Goal: Transaction & Acquisition: Purchase product/service

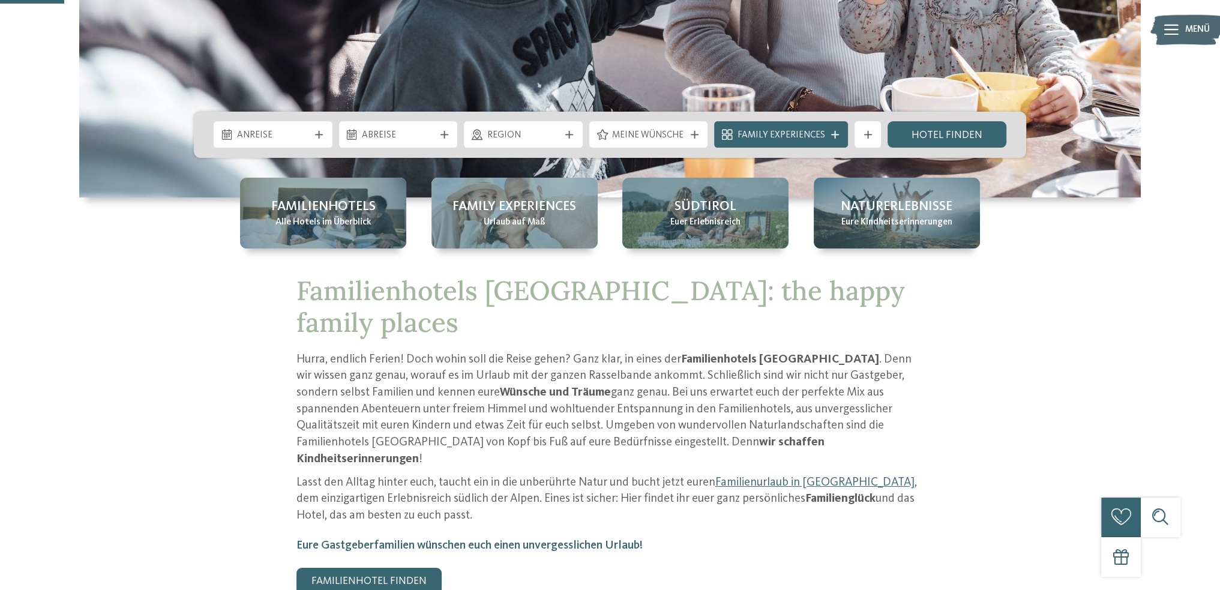
scroll to position [360, 0]
click at [343, 210] on span "Familienhotels" at bounding box center [323, 206] width 104 height 19
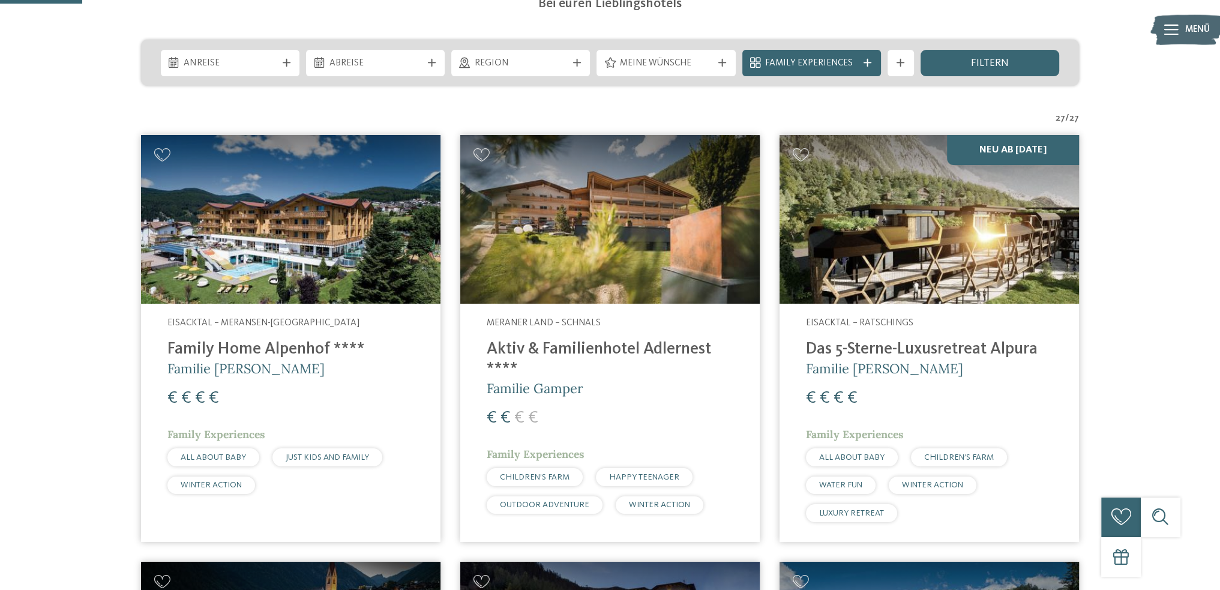
click at [636, 71] on div "Meine Wünsche" at bounding box center [666, 63] width 139 height 26
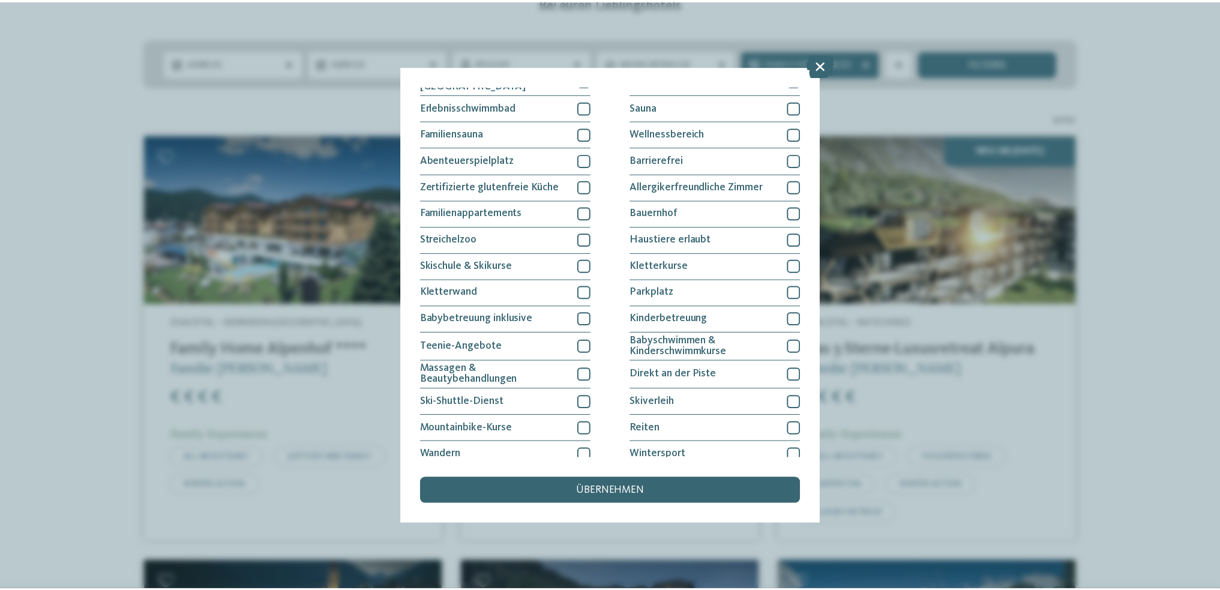
scroll to position [101, 0]
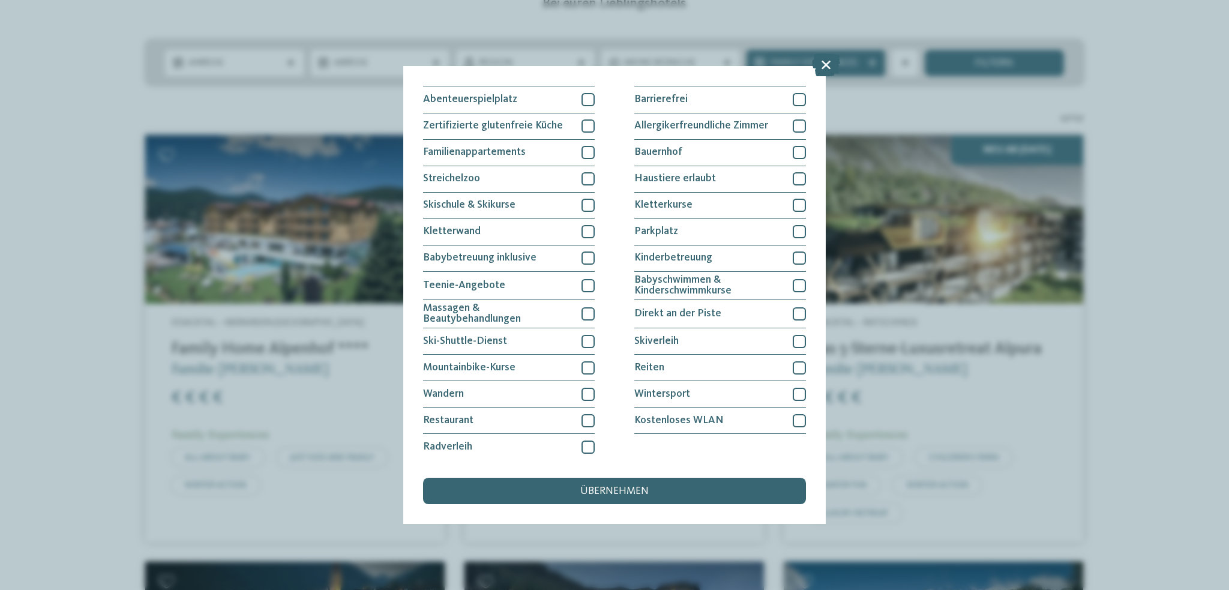
click at [156, 322] on div "Meine Wünsche Hallen- oder Schleusenbad Schwimmbad im Freien" at bounding box center [614, 295] width 1229 height 590
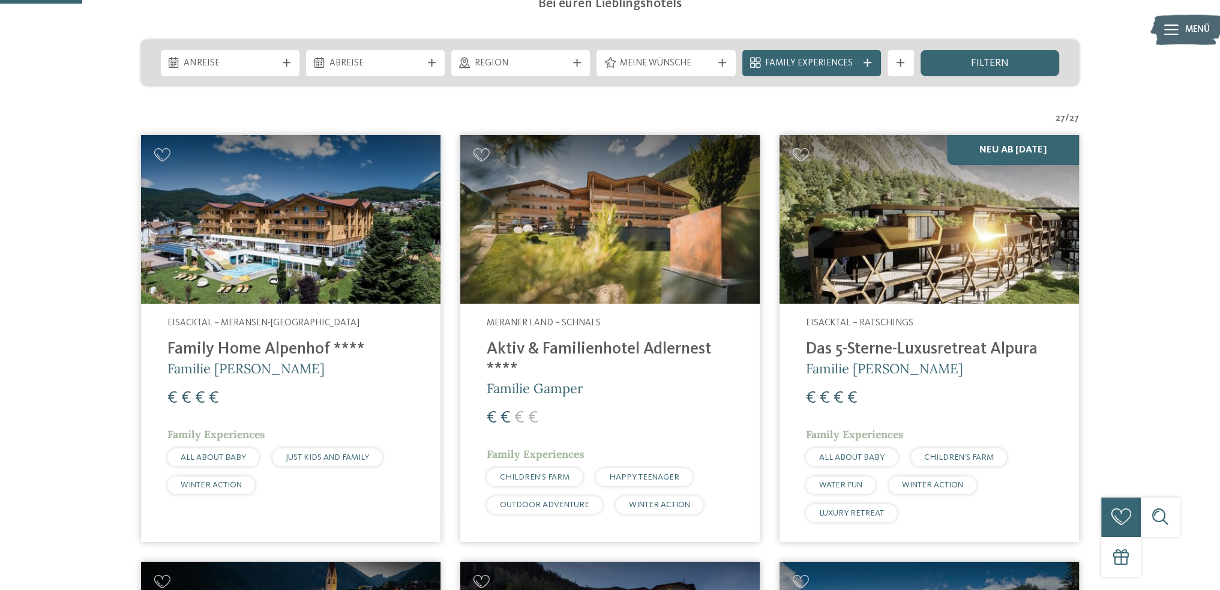
click at [963, 63] on div "filtern" at bounding box center [990, 63] width 139 height 26
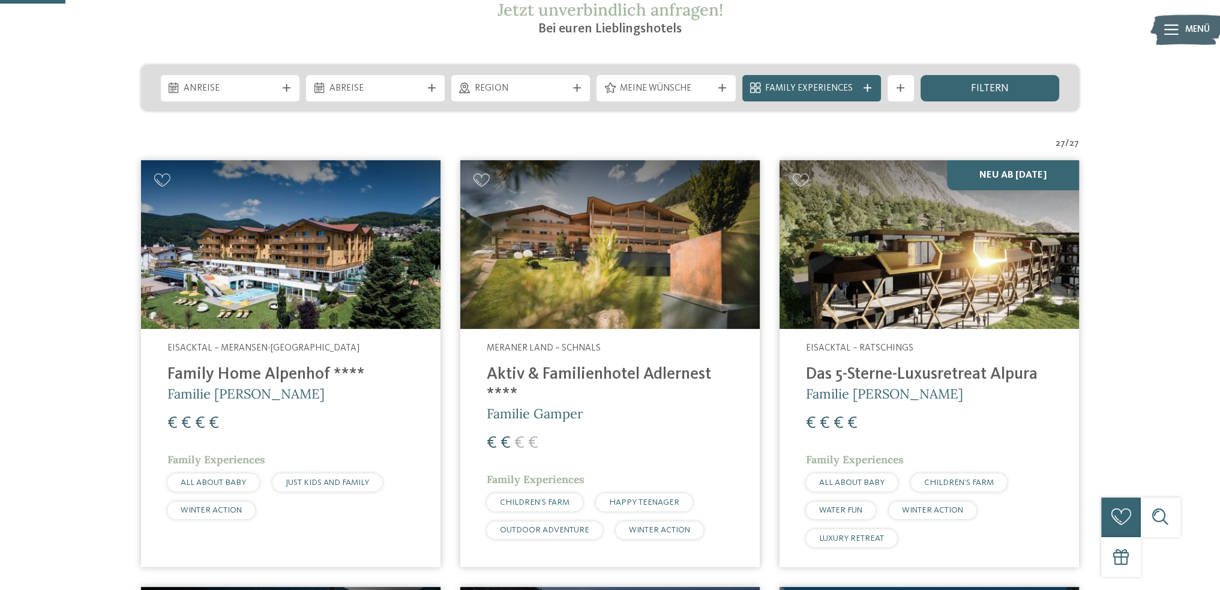
scroll to position [240, 0]
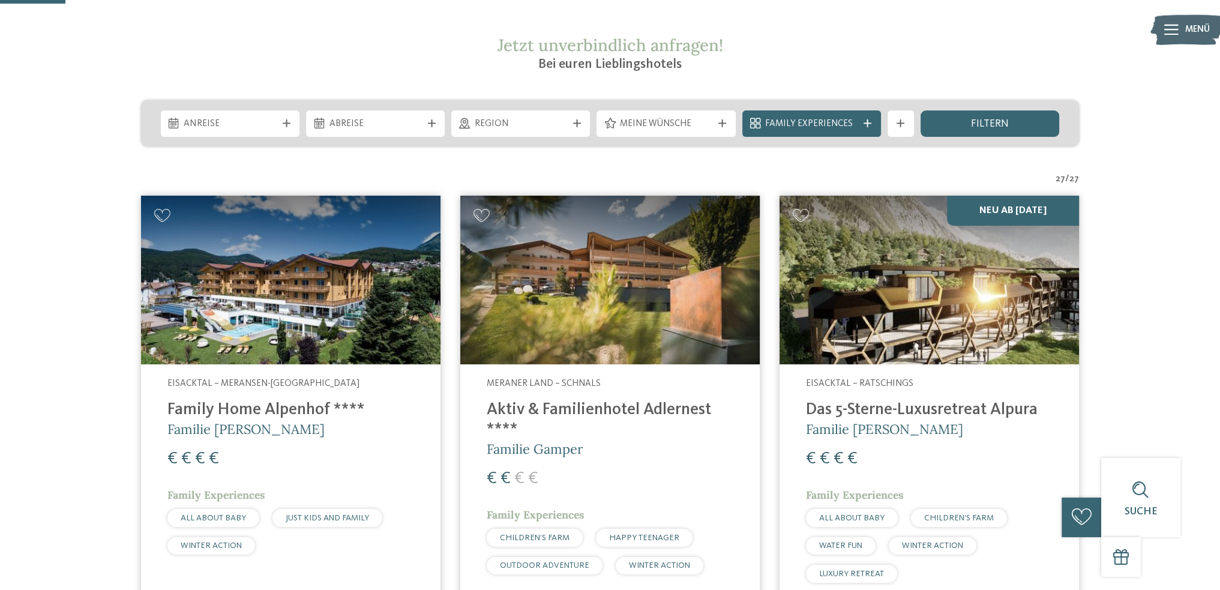
click at [996, 125] on span "filtern" at bounding box center [990, 124] width 38 height 11
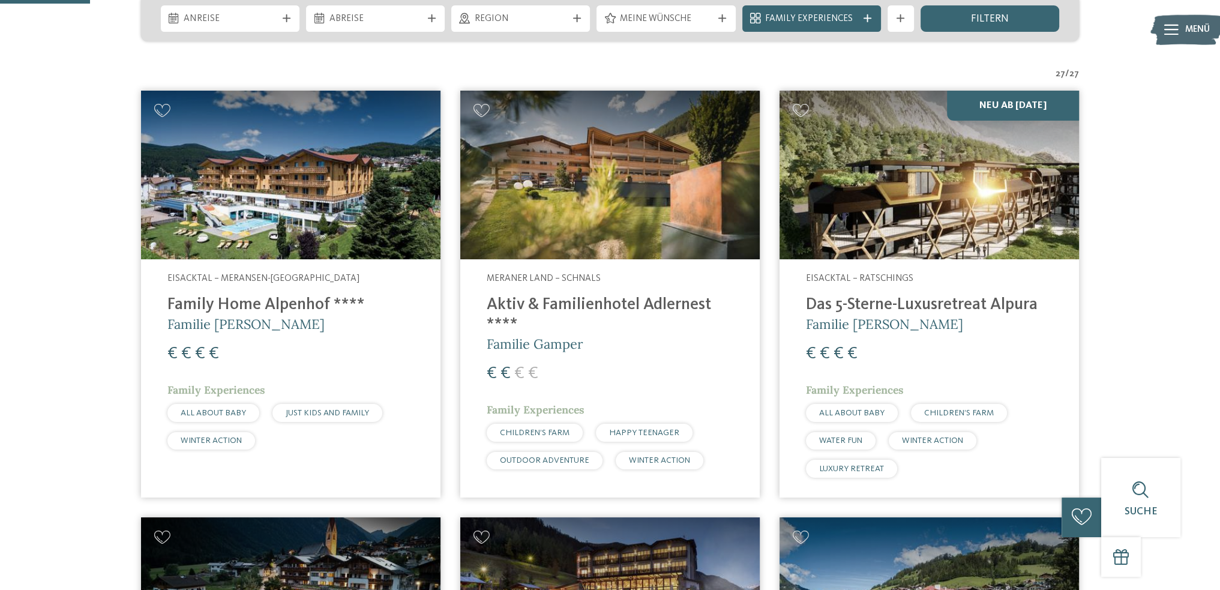
click at [903, 119] on img at bounding box center [930, 175] width 300 height 169
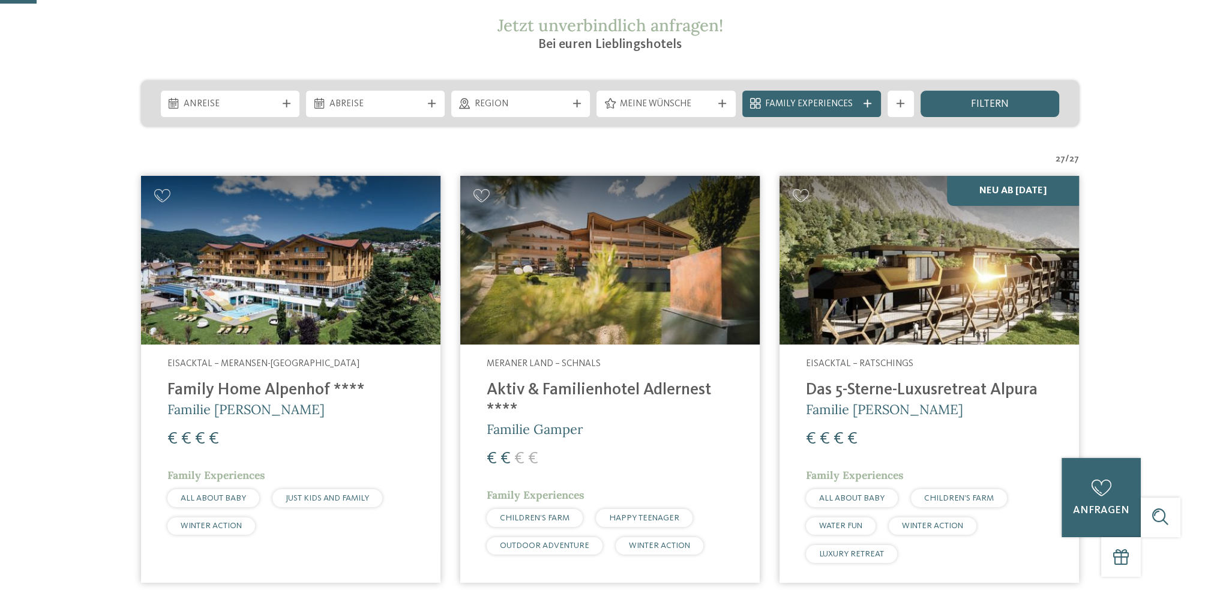
scroll to position [50, 0]
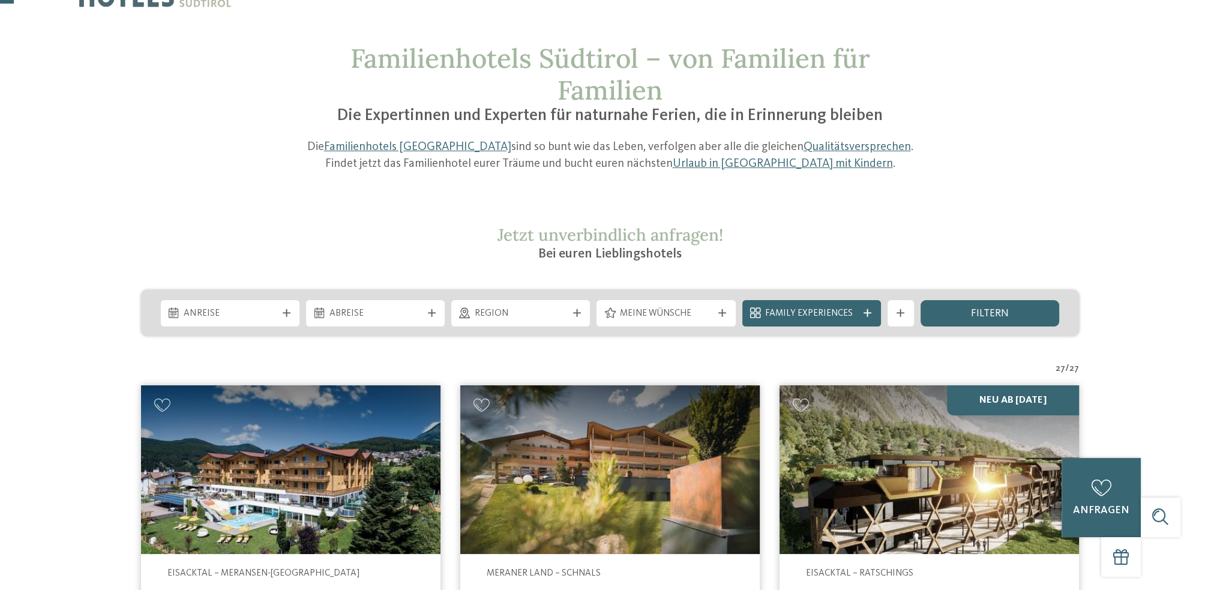
click at [892, 314] on div "Weitere Filter anzeigen" at bounding box center [901, 313] width 26 height 26
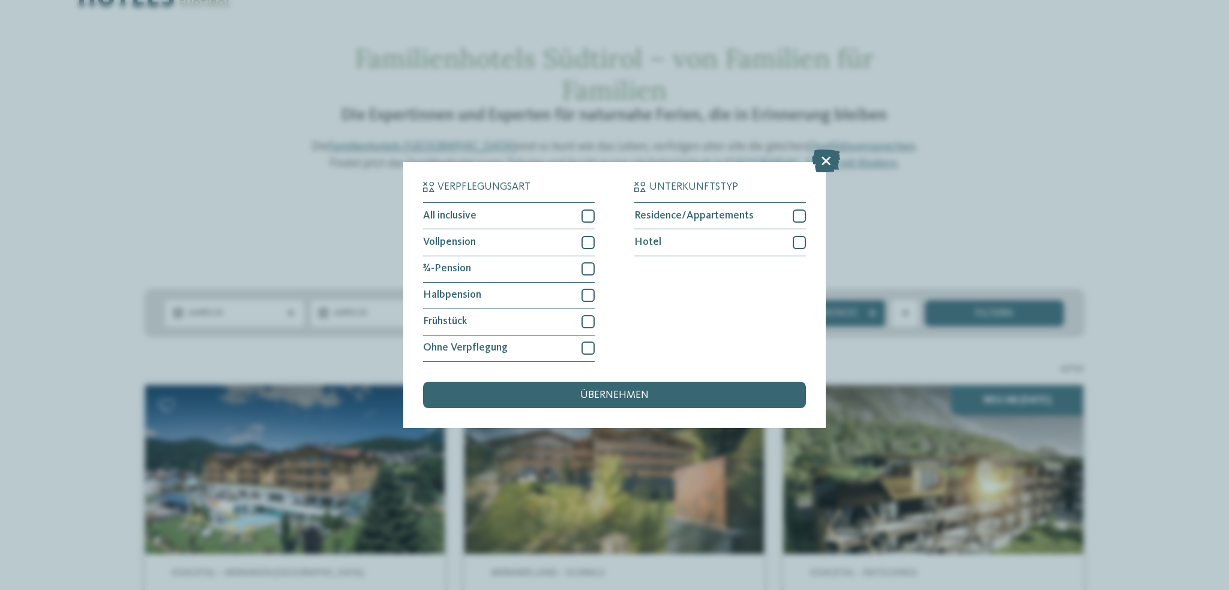
click at [837, 161] on icon at bounding box center [826, 161] width 28 height 23
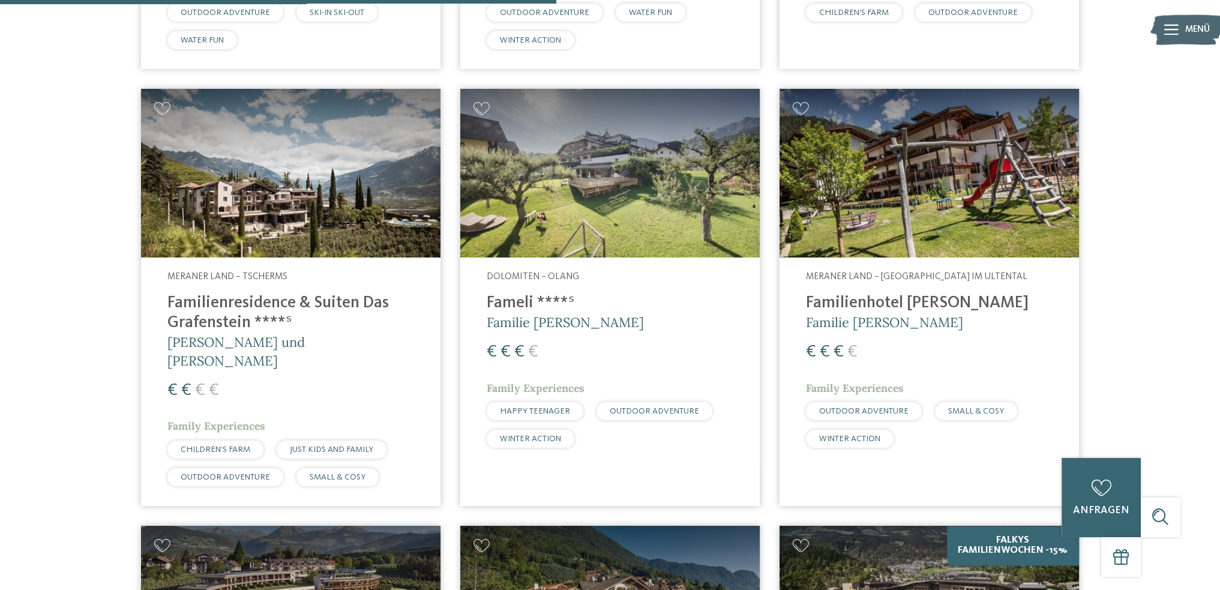
scroll to position [2031, 0]
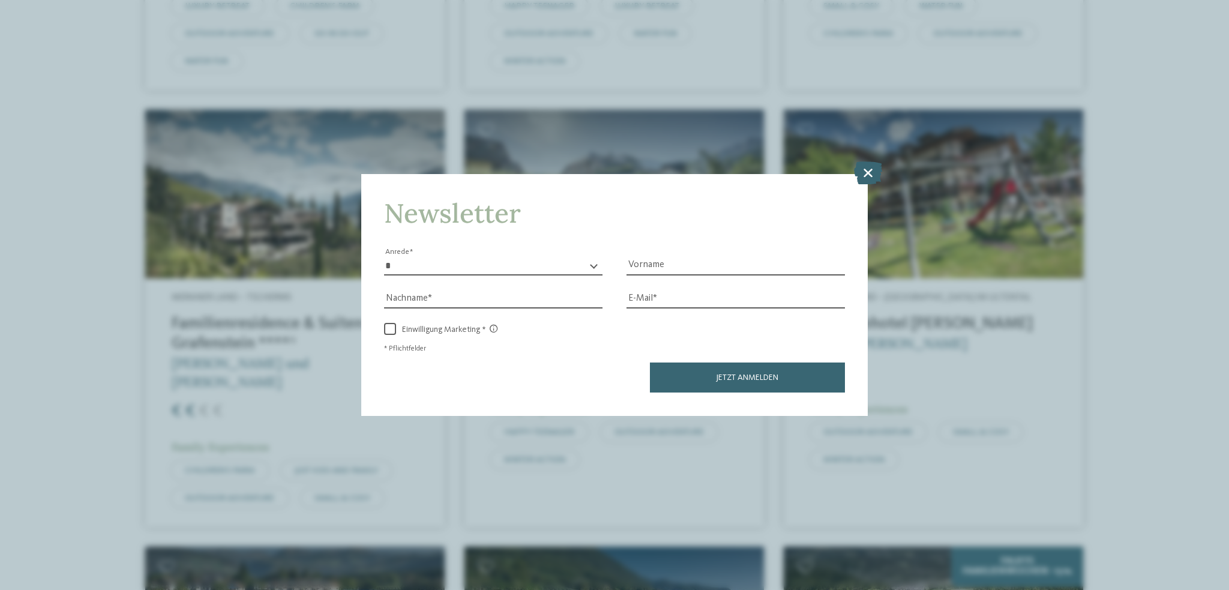
click at [861, 175] on icon at bounding box center [868, 172] width 28 height 23
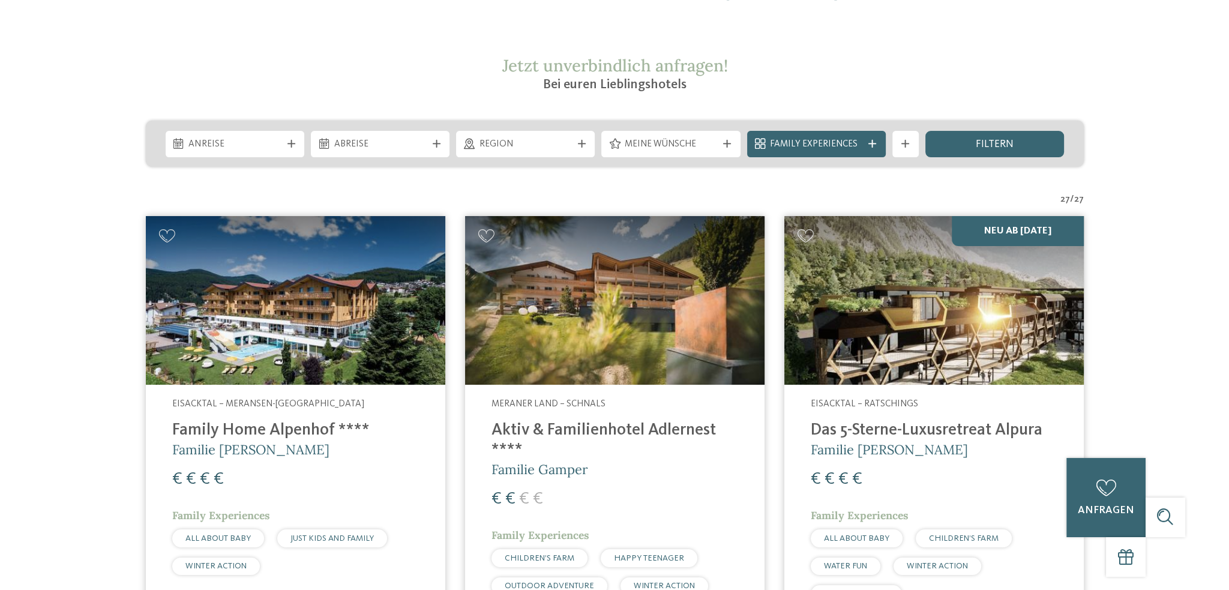
scroll to position [0, 0]
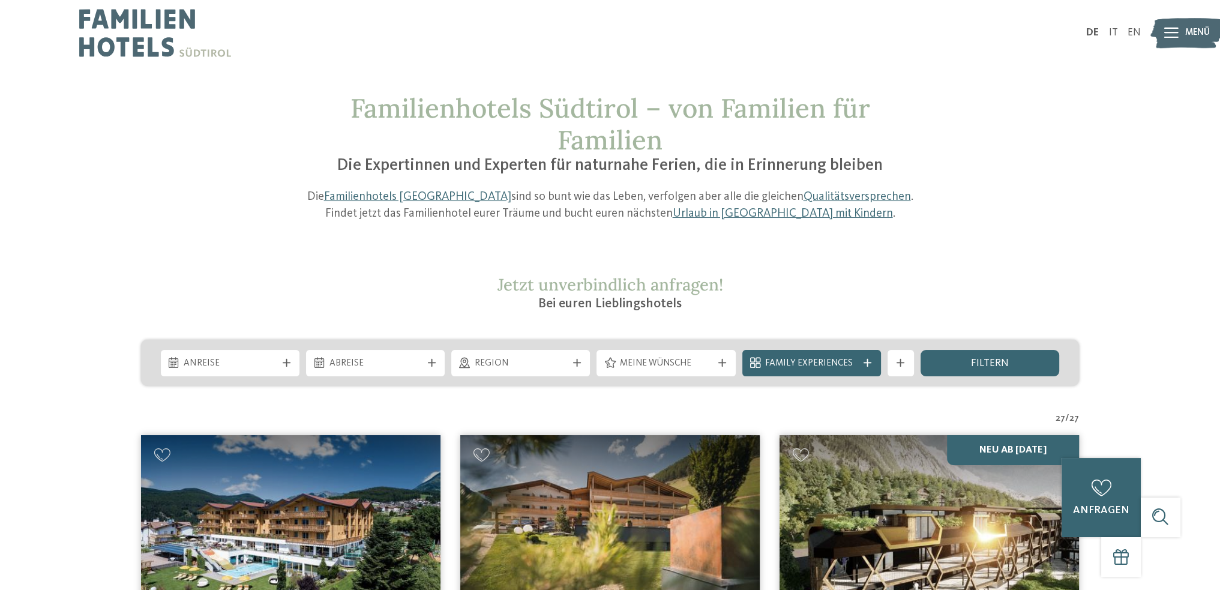
click at [1174, 34] on icon at bounding box center [1172, 33] width 14 height 11
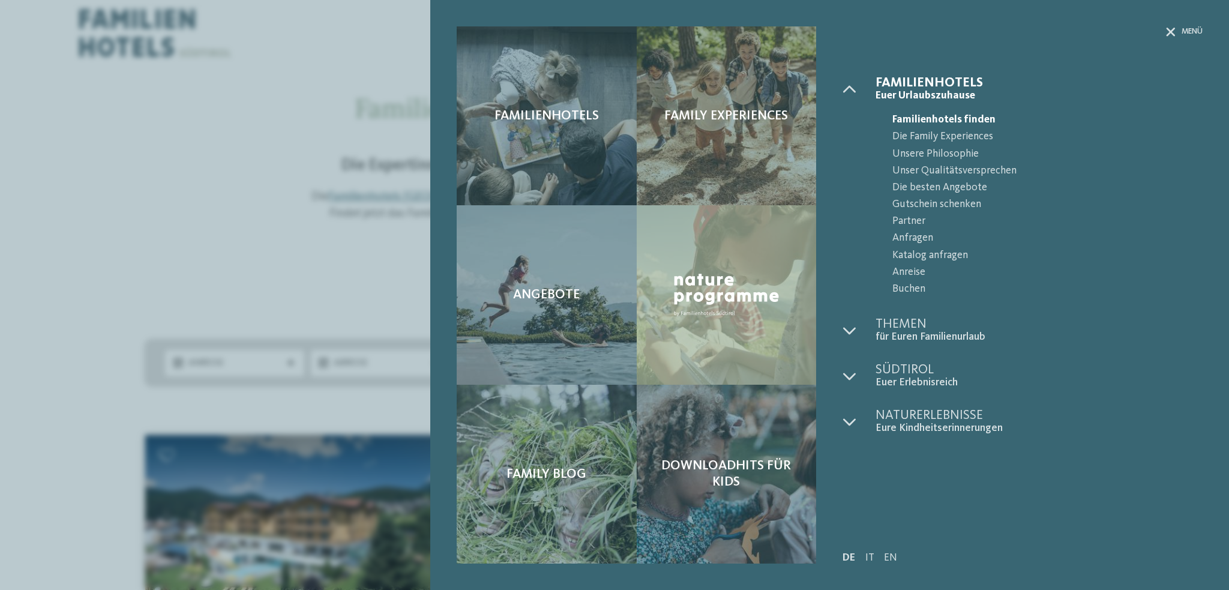
click at [934, 203] on span "Gutschein schenken" at bounding box center [1048, 204] width 310 height 17
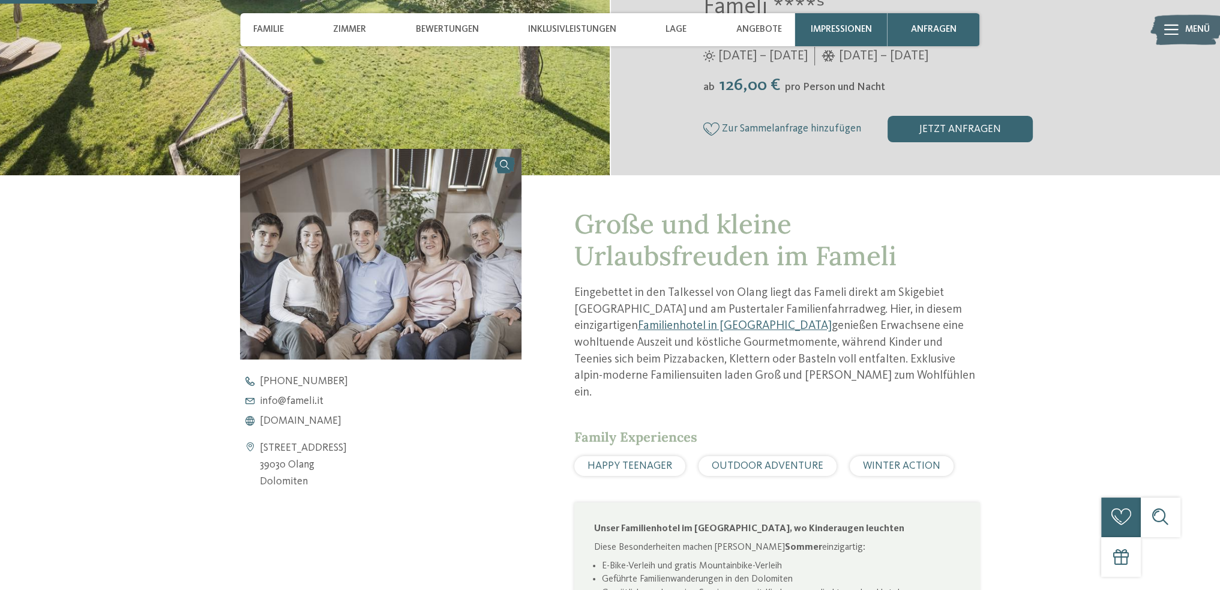
click at [281, 420] on span "www.fameli.it" at bounding box center [301, 421] width 82 height 11
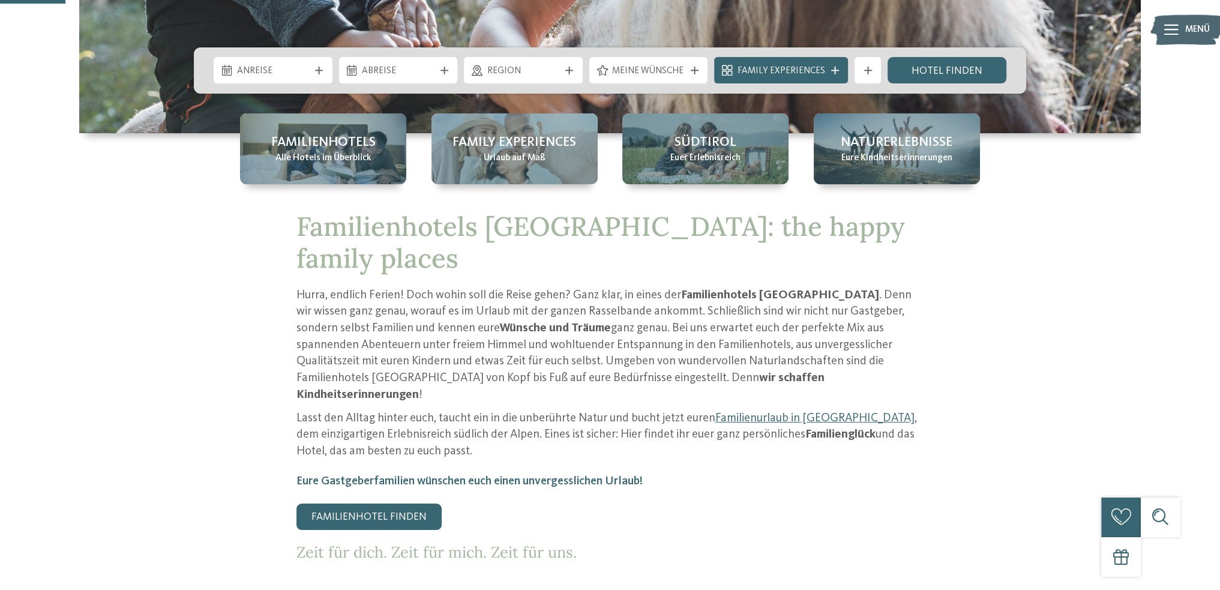
scroll to position [660, 0]
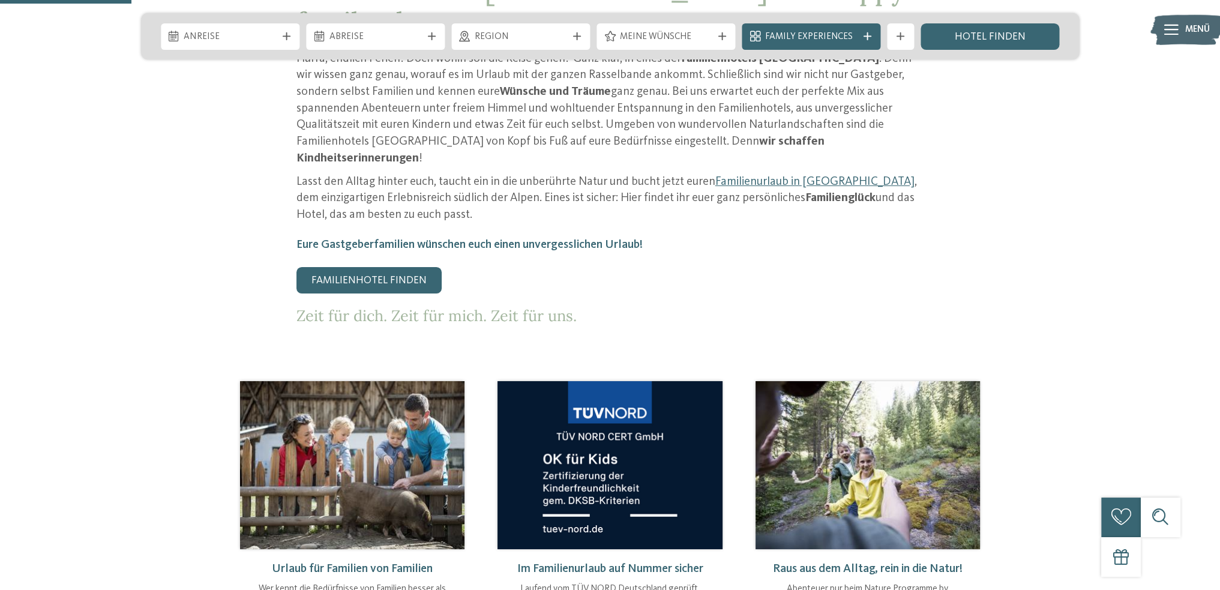
click at [409, 267] on link "Familienhotel finden" at bounding box center [369, 280] width 145 height 26
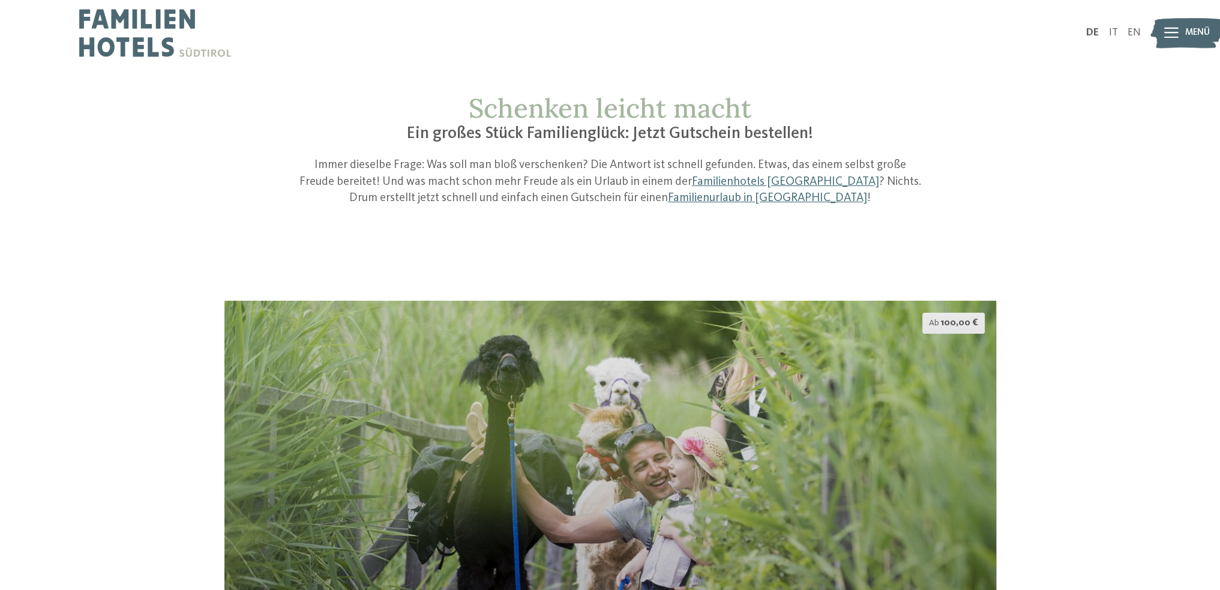
drag, startPoint x: 498, startPoint y: 179, endPoint x: 477, endPoint y: 172, distance: 22.2
click at [498, 179] on p "Immer dieselbe Frage: Was soll man bloß verschenken? Die Antwort ist schnell ge…" at bounding box center [611, 182] width 628 height 50
click at [723, 200] on link "Familienurlaub in [GEOGRAPHIC_DATA]" at bounding box center [767, 198] width 199 height 12
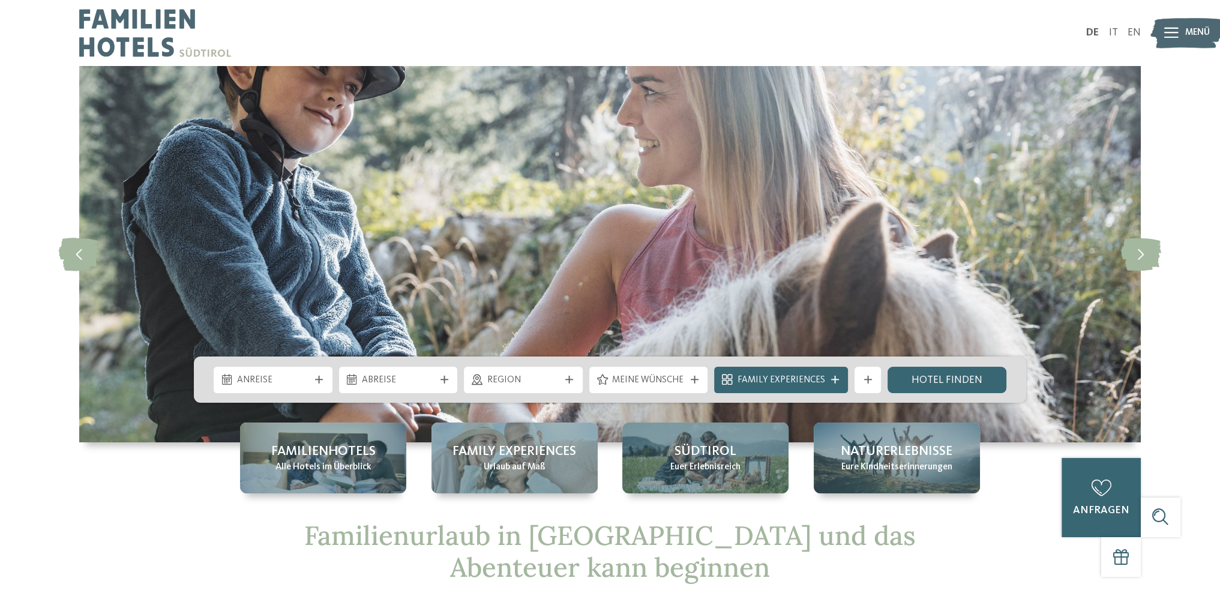
click at [1196, 29] on span "Menü" at bounding box center [1198, 32] width 25 height 13
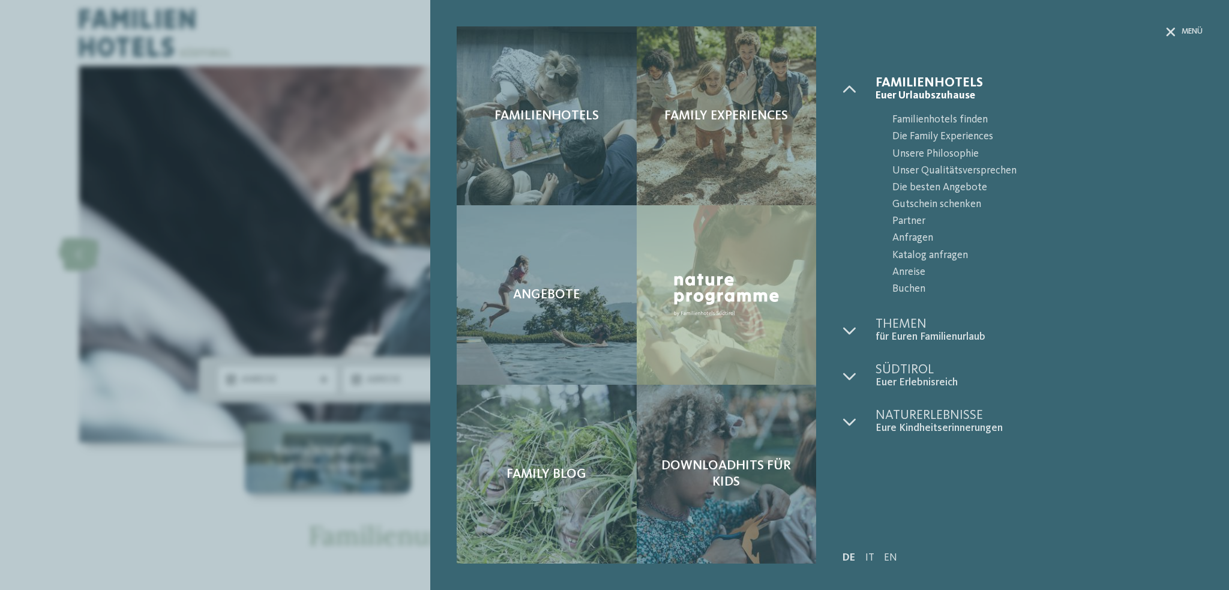
click at [941, 208] on span "Gutschein schenken" at bounding box center [1048, 204] width 310 height 17
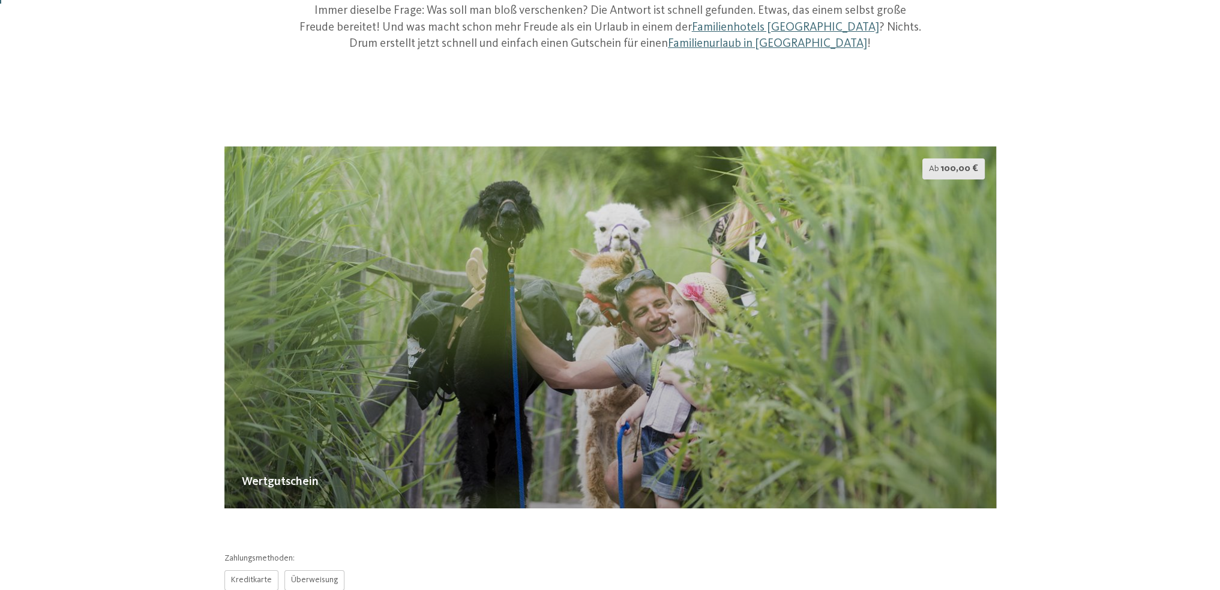
scroll to position [300, 0]
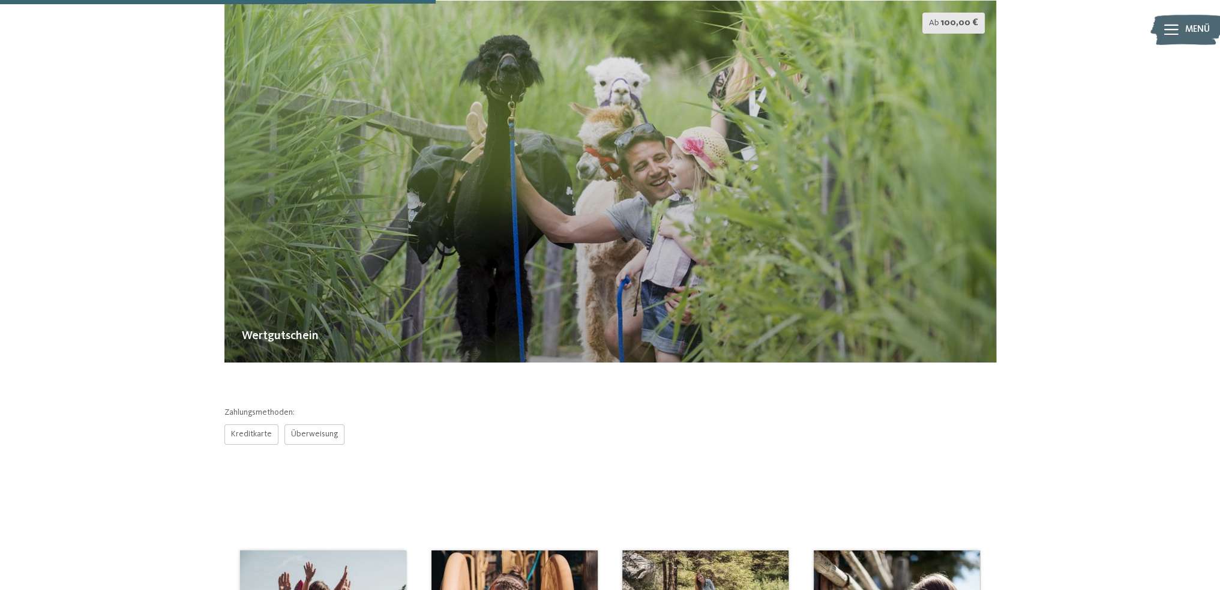
click at [282, 334] on div "Details" at bounding box center [267, 334] width 50 height 22
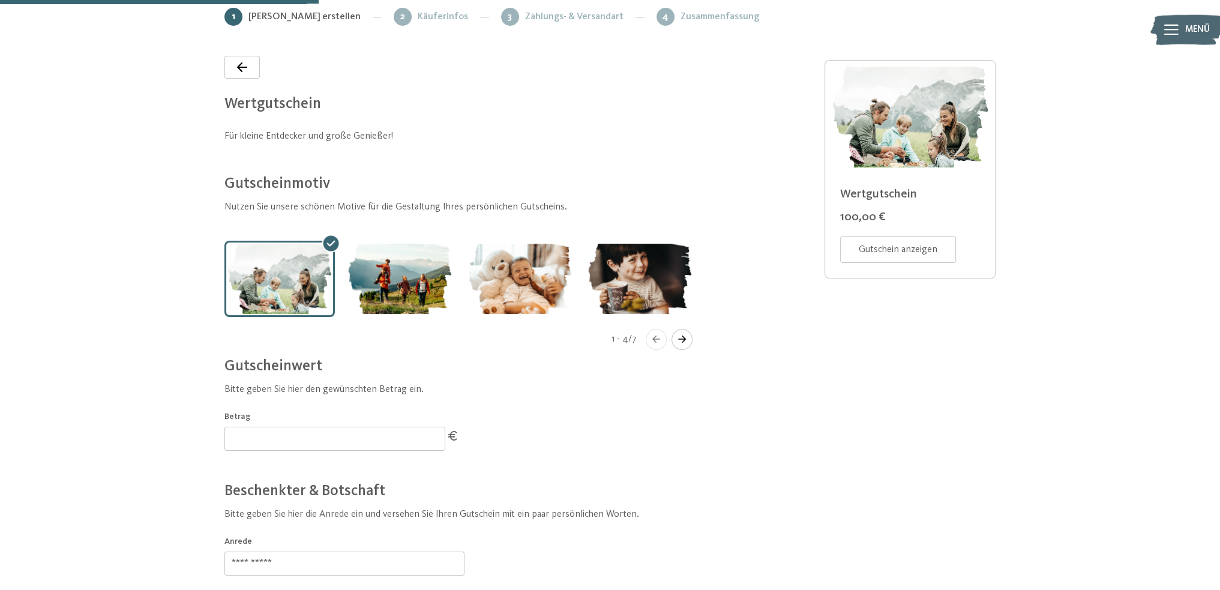
scroll to position [200, 0]
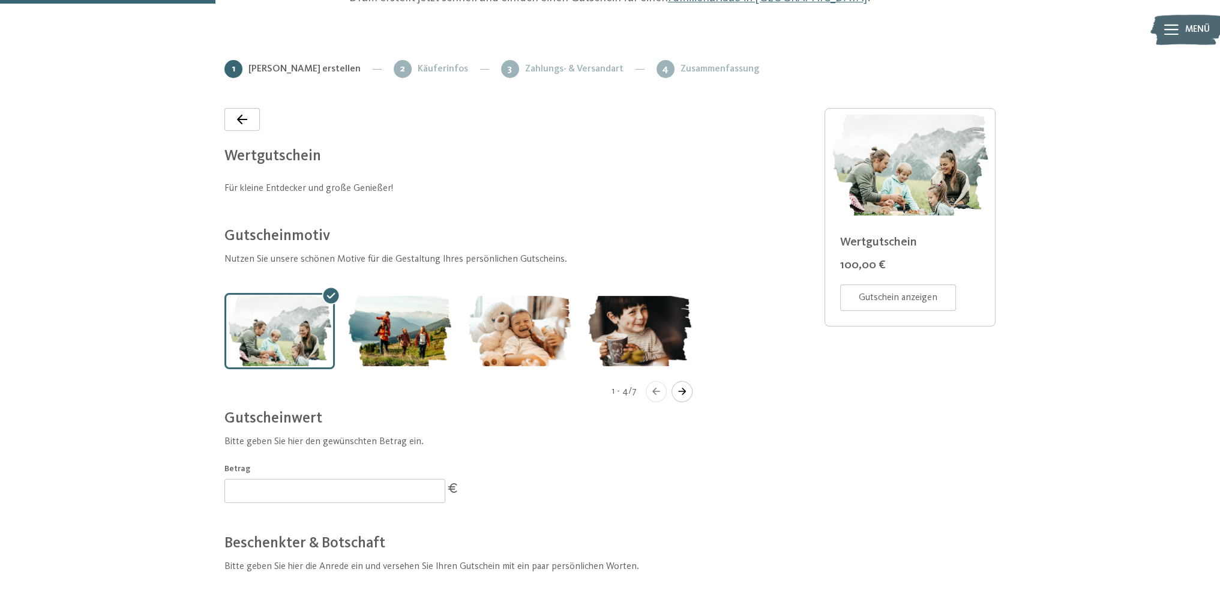
click at [98, 253] on bn-voucher-app at bounding box center [610, 449] width 1062 height 779
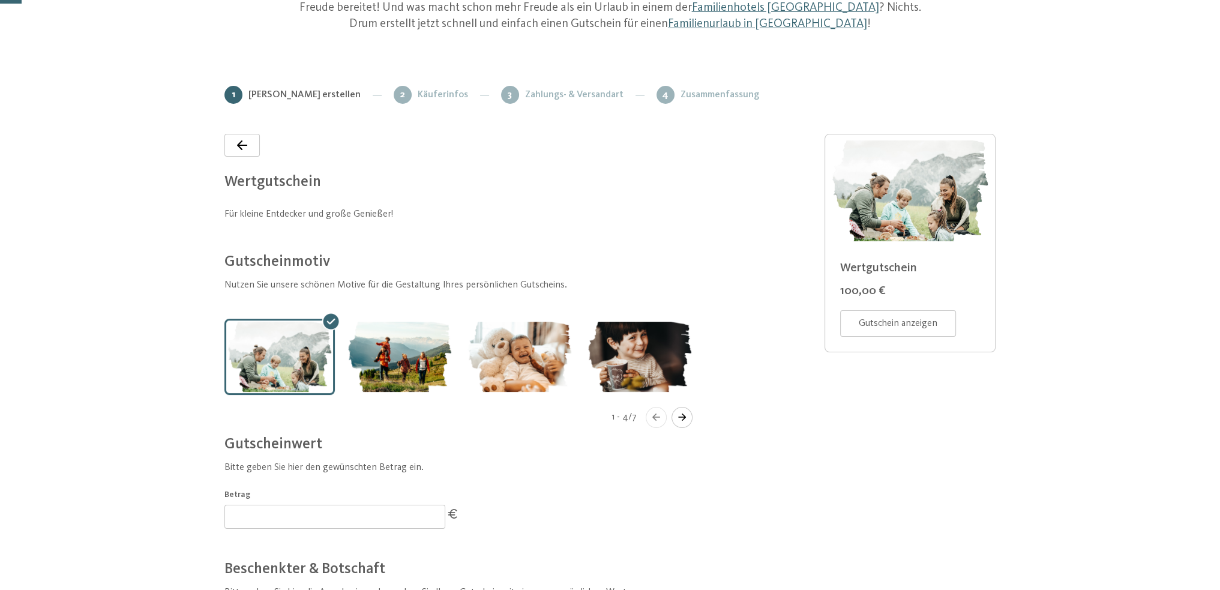
scroll to position [20, 0]
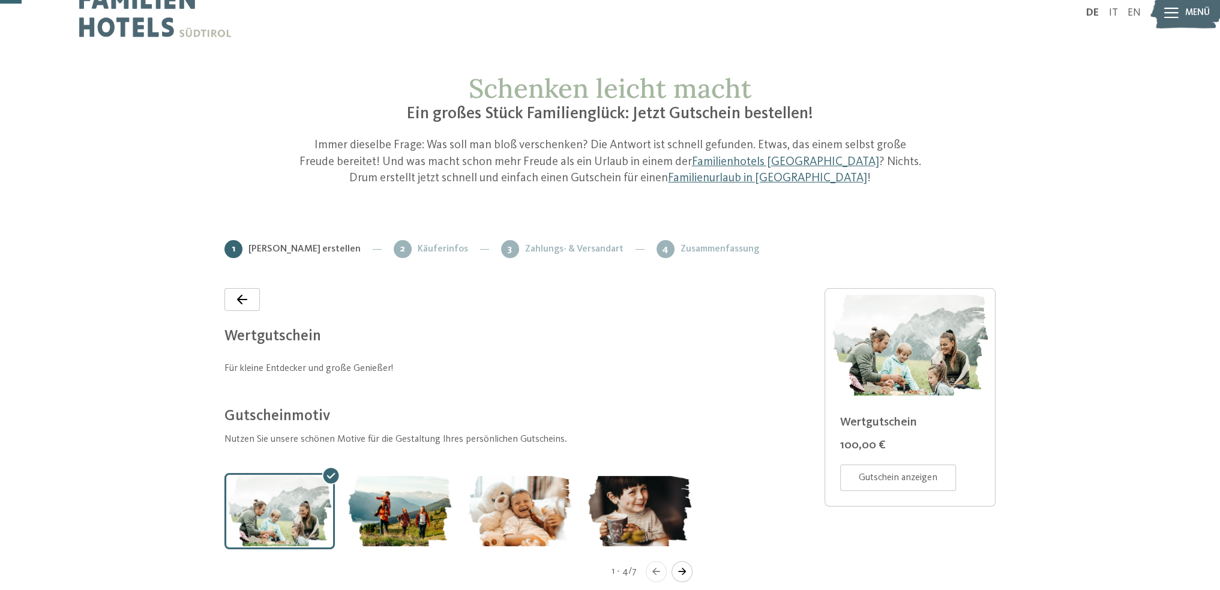
click at [237, 307] on div at bounding box center [242, 299] width 35 height 23
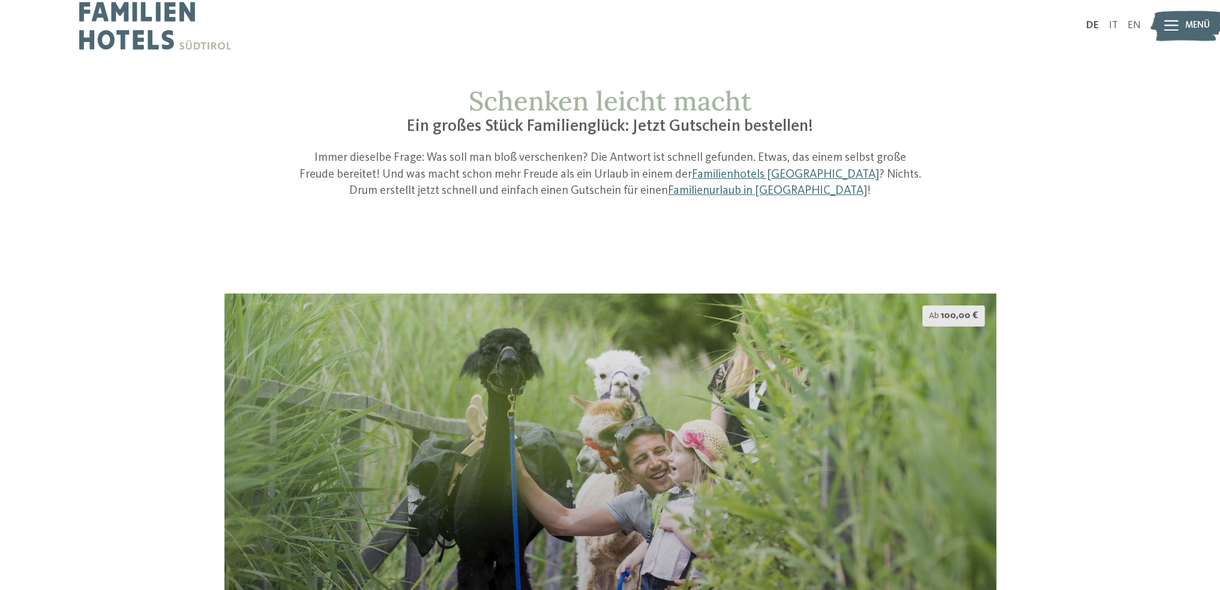
scroll to position [0, 0]
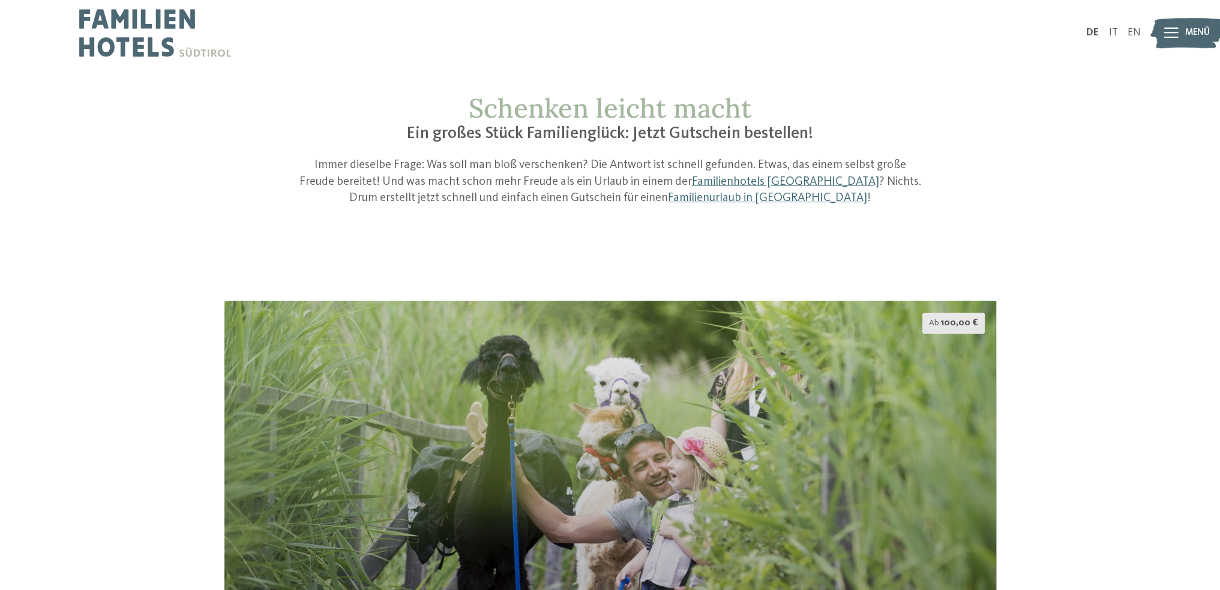
click at [146, 38] on img at bounding box center [155, 33] width 152 height 66
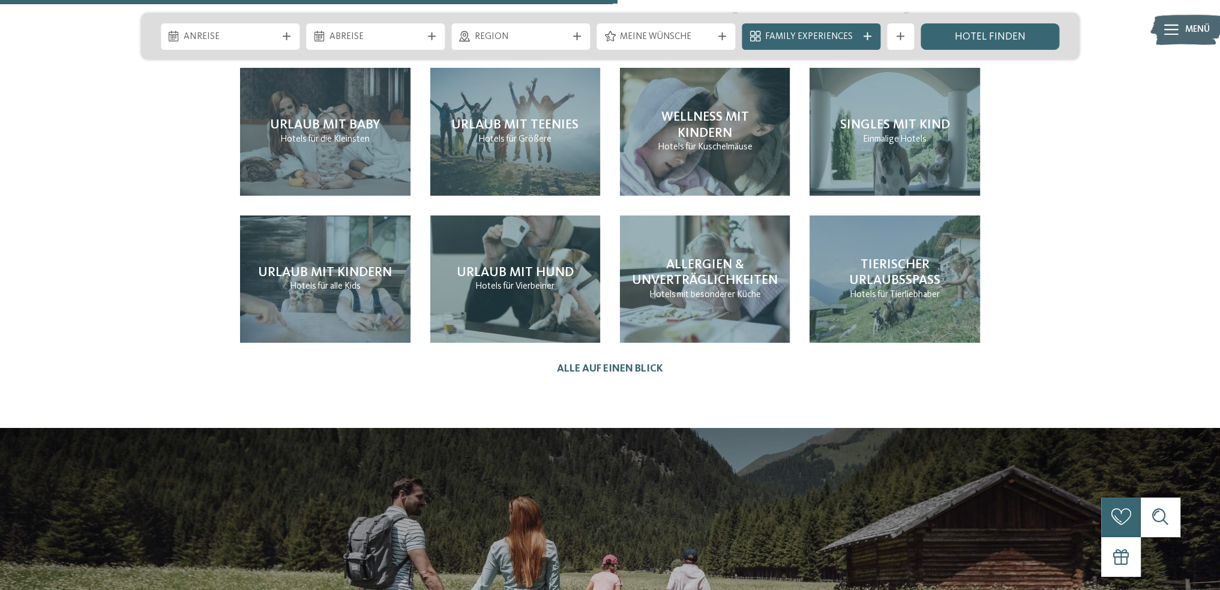
scroll to position [2821, 0]
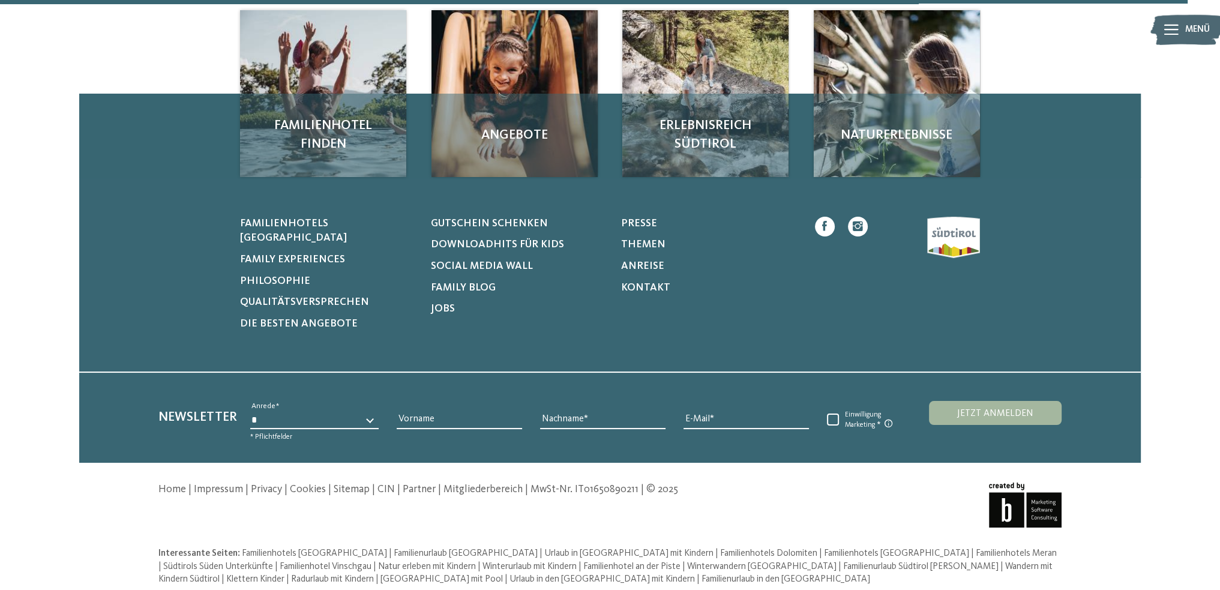
scroll to position [480, 0]
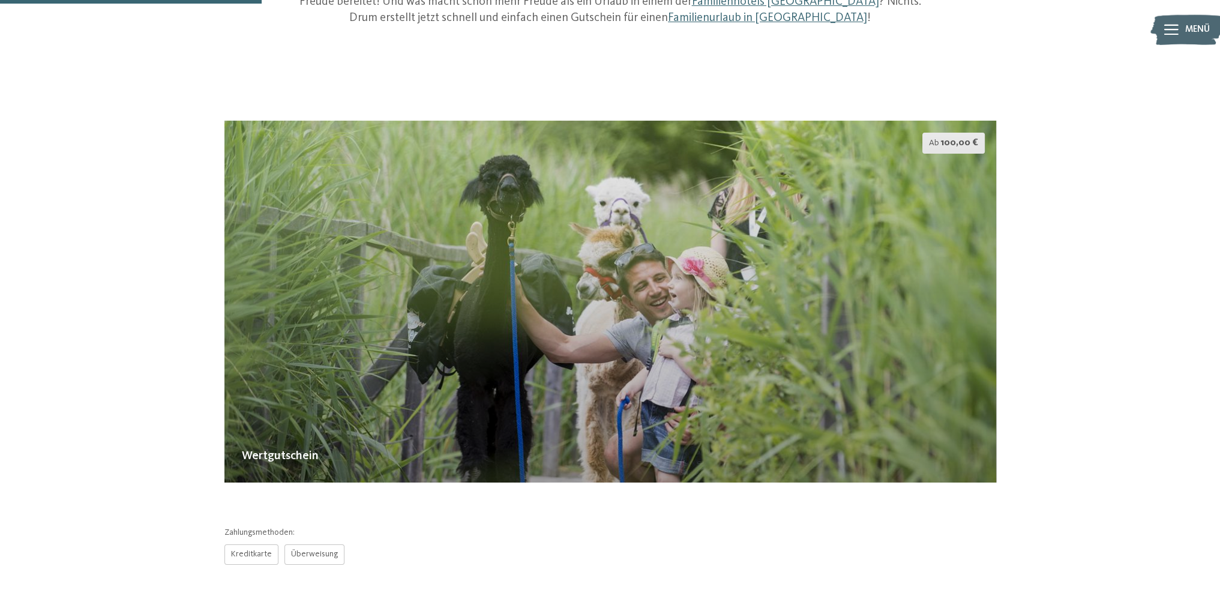
click at [972, 144] on span "100,00 €" at bounding box center [960, 143] width 38 height 10
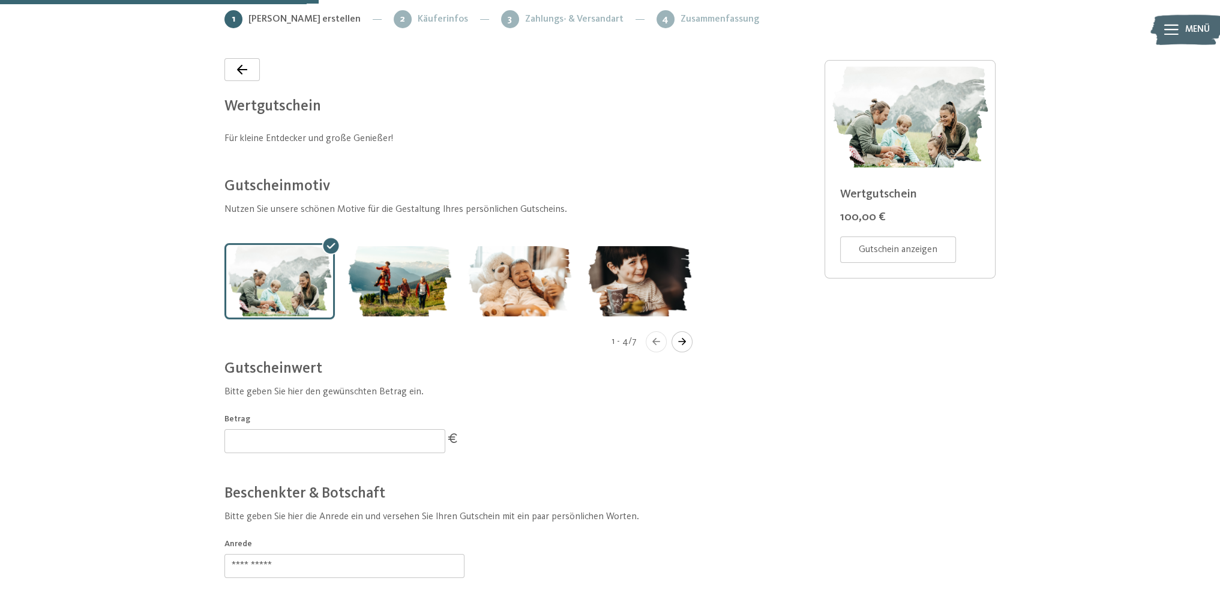
scroll to position [320, 0]
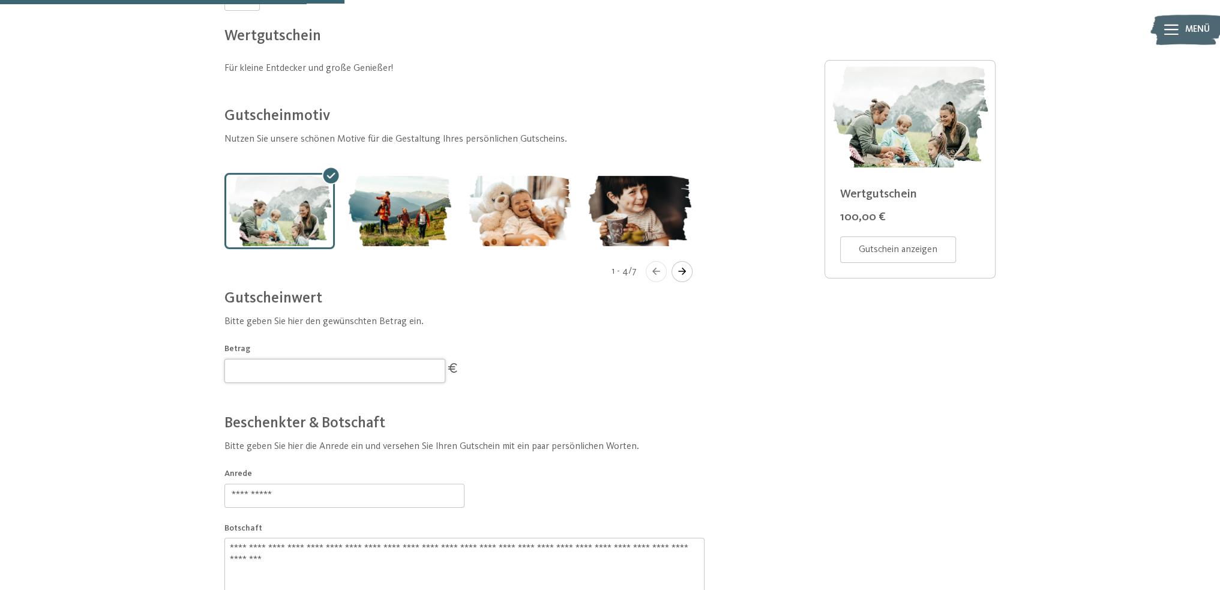
click at [289, 379] on input "***" at bounding box center [335, 371] width 221 height 24
drag, startPoint x: 255, startPoint y: 364, endPoint x: 206, endPoint y: 364, distance: 48.0
click at [212, 364] on bn-voucher-app at bounding box center [610, 329] width 1062 height 779
type input "***"
click at [183, 393] on bn-voucher-app at bounding box center [610, 329] width 1062 height 779
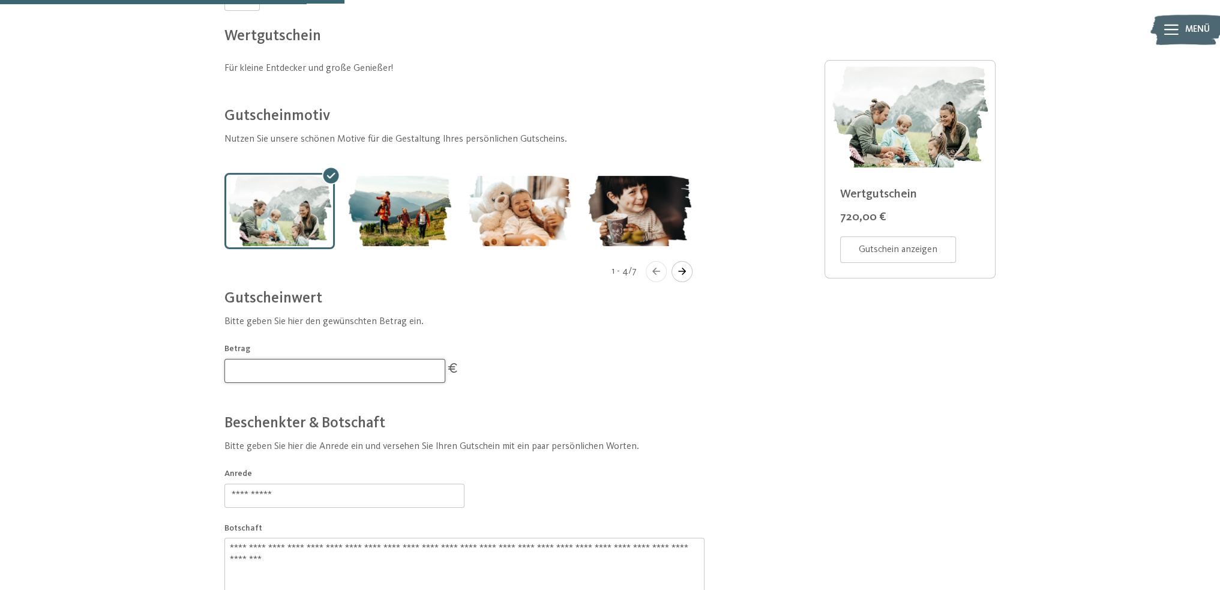
click at [354, 368] on input "***" at bounding box center [335, 371] width 221 height 24
click at [176, 377] on bn-voucher-app at bounding box center [610, 329] width 1062 height 779
drag, startPoint x: 194, startPoint y: 304, endPoint x: 98, endPoint y: 394, distance: 131.7
click at [194, 304] on bn-voucher-app at bounding box center [610, 329] width 1062 height 779
click at [74, 223] on div at bounding box center [610, 329] width 1220 height 779
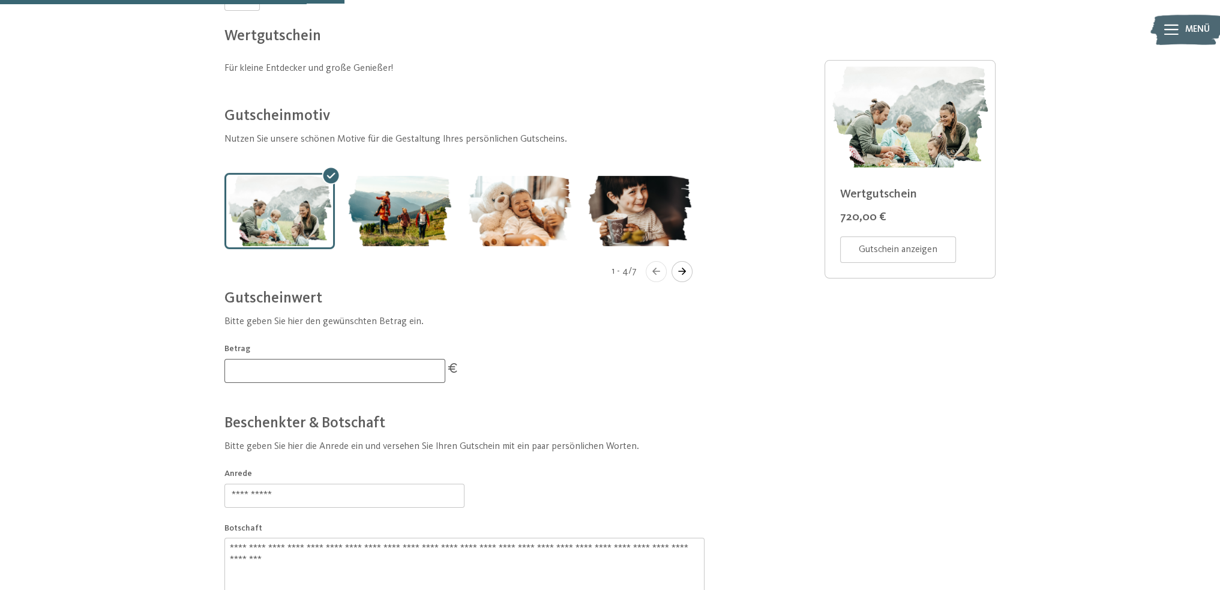
click at [397, 205] on img "Gallery" at bounding box center [400, 211] width 110 height 76
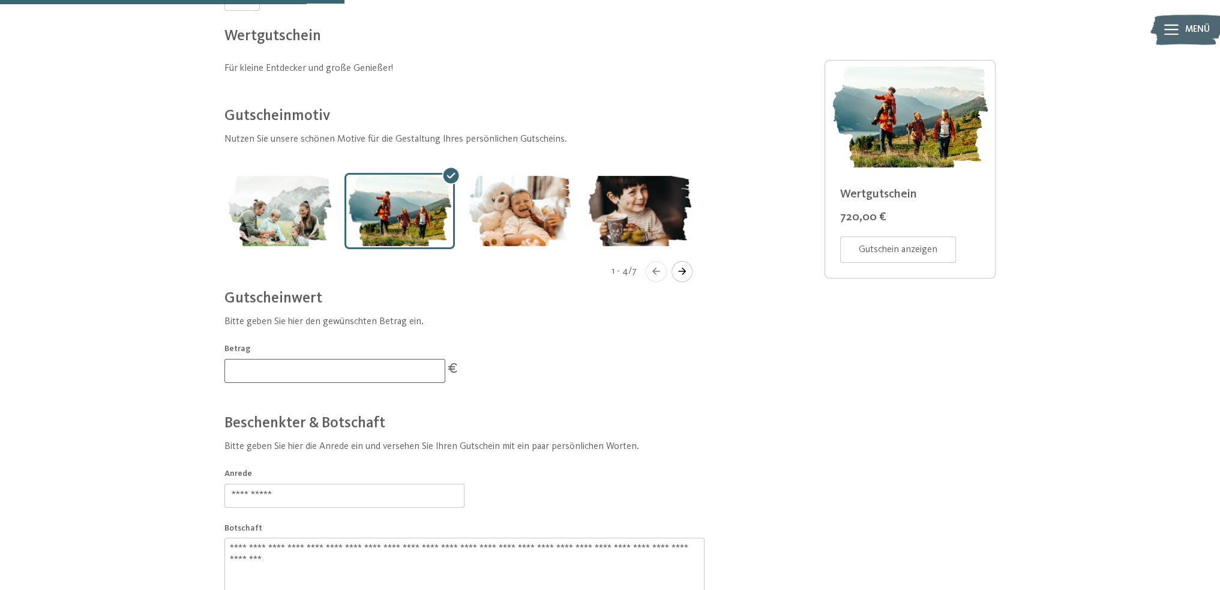
click at [519, 203] on img "Gallery" at bounding box center [520, 211] width 110 height 76
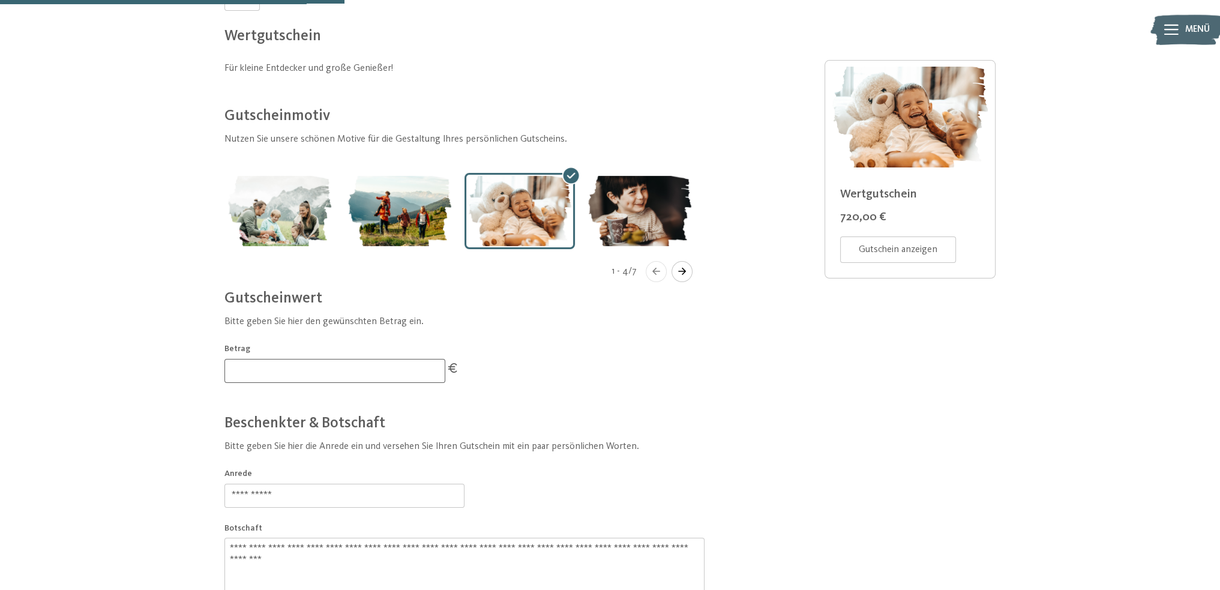
click at [647, 205] on img "Gallery" at bounding box center [640, 211] width 110 height 76
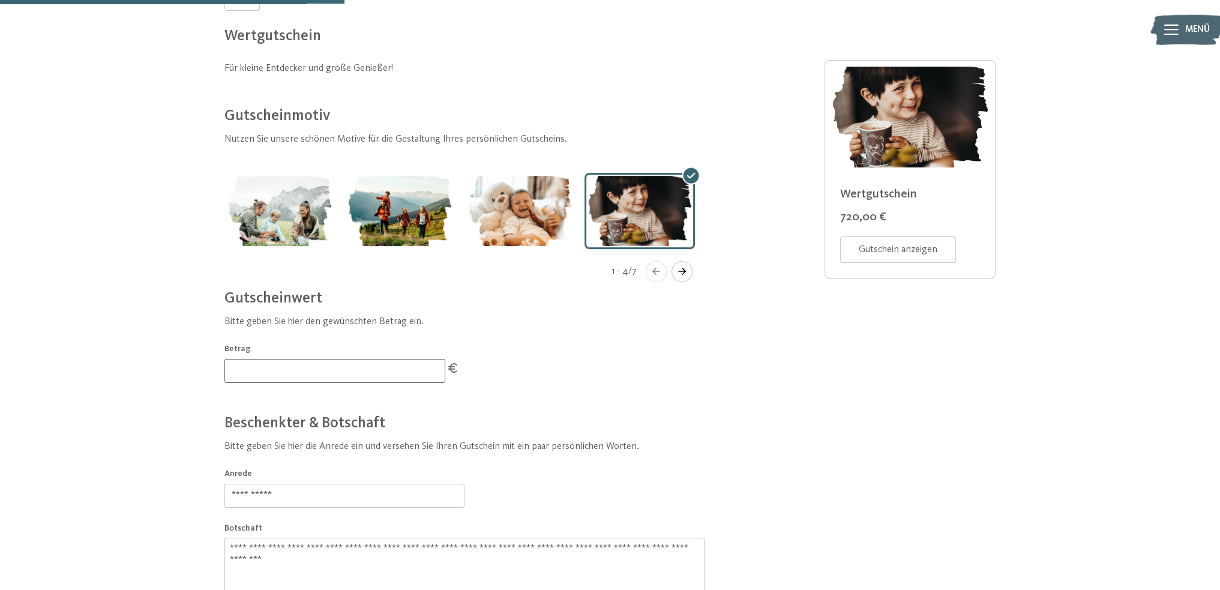
click at [677, 271] on icon "Navigate to next slide" at bounding box center [682, 271] width 20 height 7
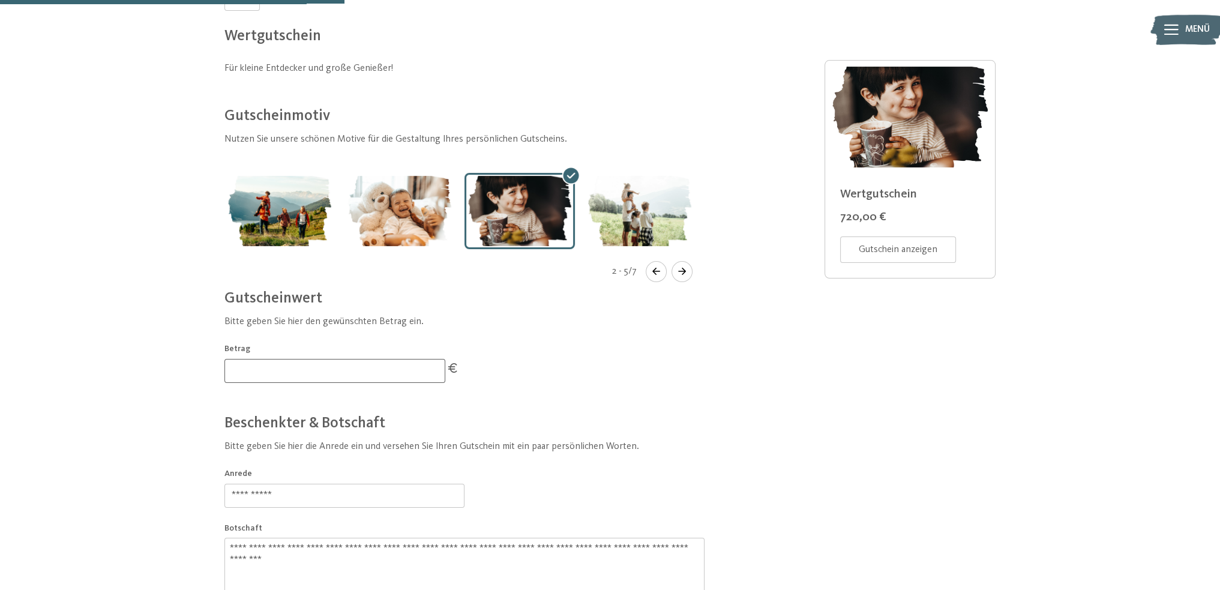
click at [677, 271] on icon "Navigate to next slide" at bounding box center [682, 271] width 20 height 7
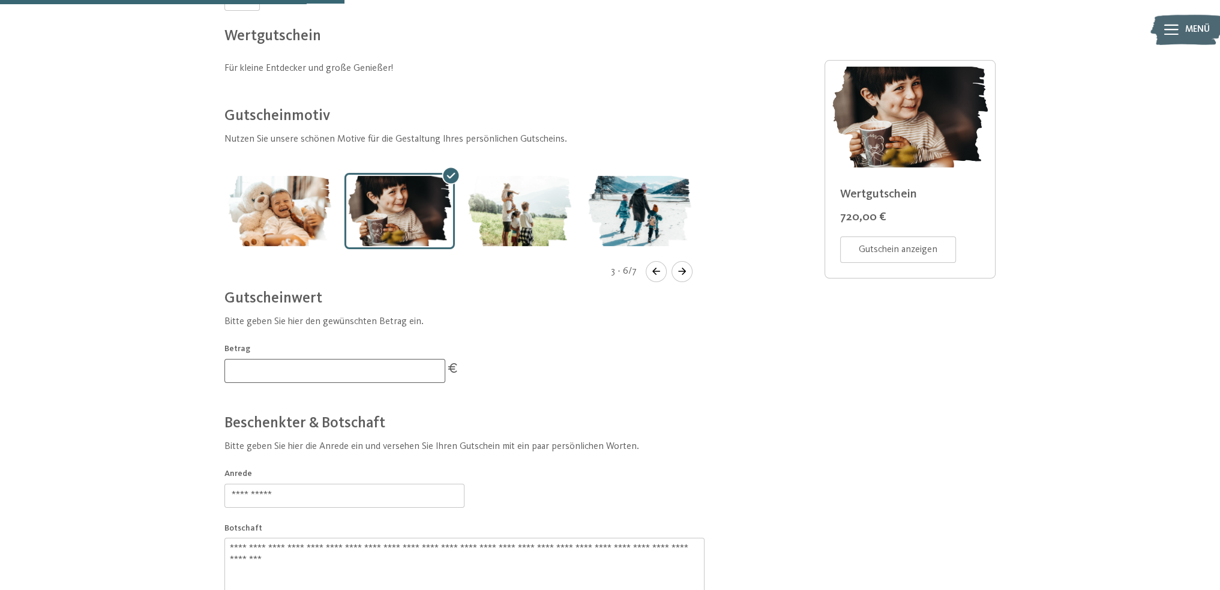
click at [677, 271] on icon "Navigate to next slide" at bounding box center [682, 271] width 20 height 7
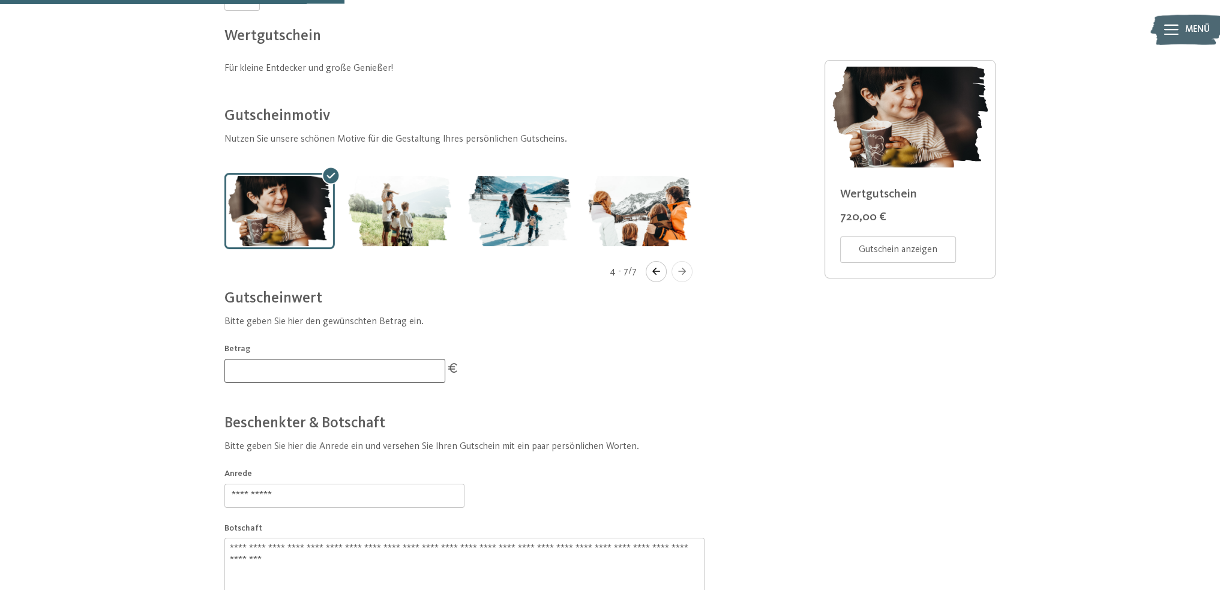
click at [677, 271] on icon "Navigate to next slide" at bounding box center [682, 271] width 20 height 7
click at [401, 218] on img "Gallery" at bounding box center [400, 211] width 110 height 76
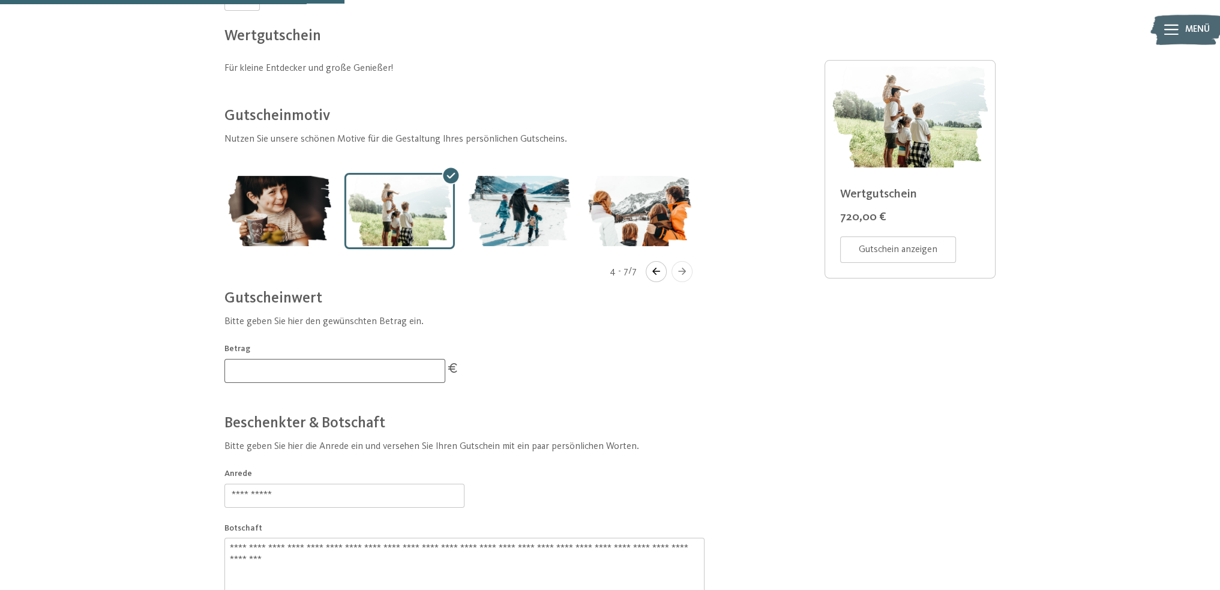
click at [654, 270] on icon "Navigate to previous slide" at bounding box center [656, 271] width 20 height 7
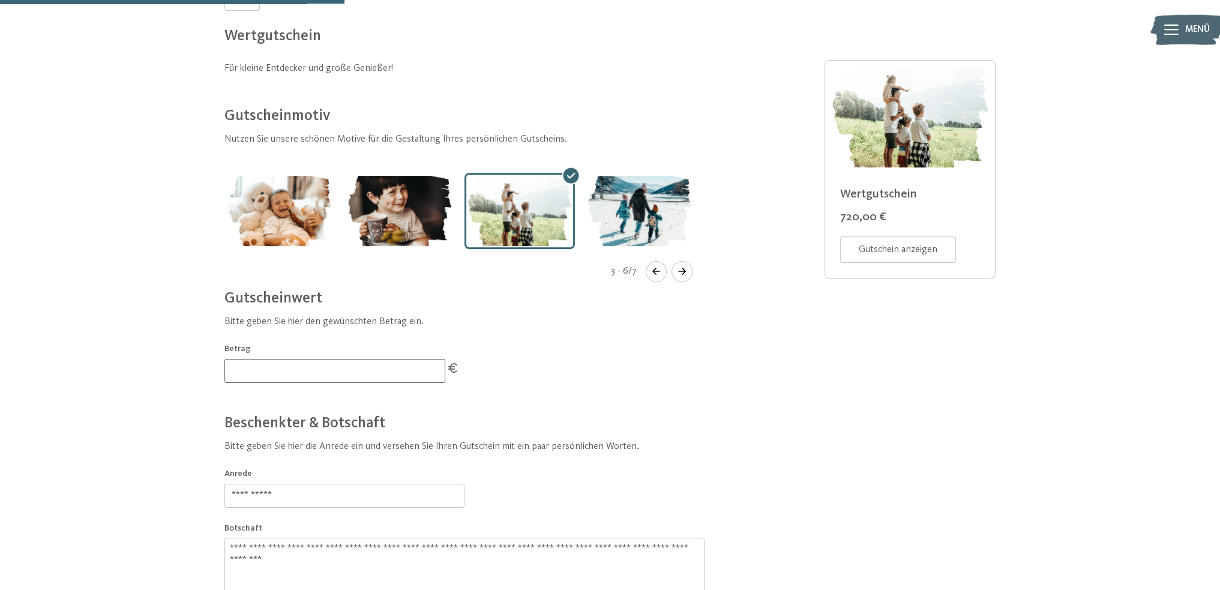
click at [654, 270] on icon "Navigate to previous slide" at bounding box center [656, 271] width 20 height 7
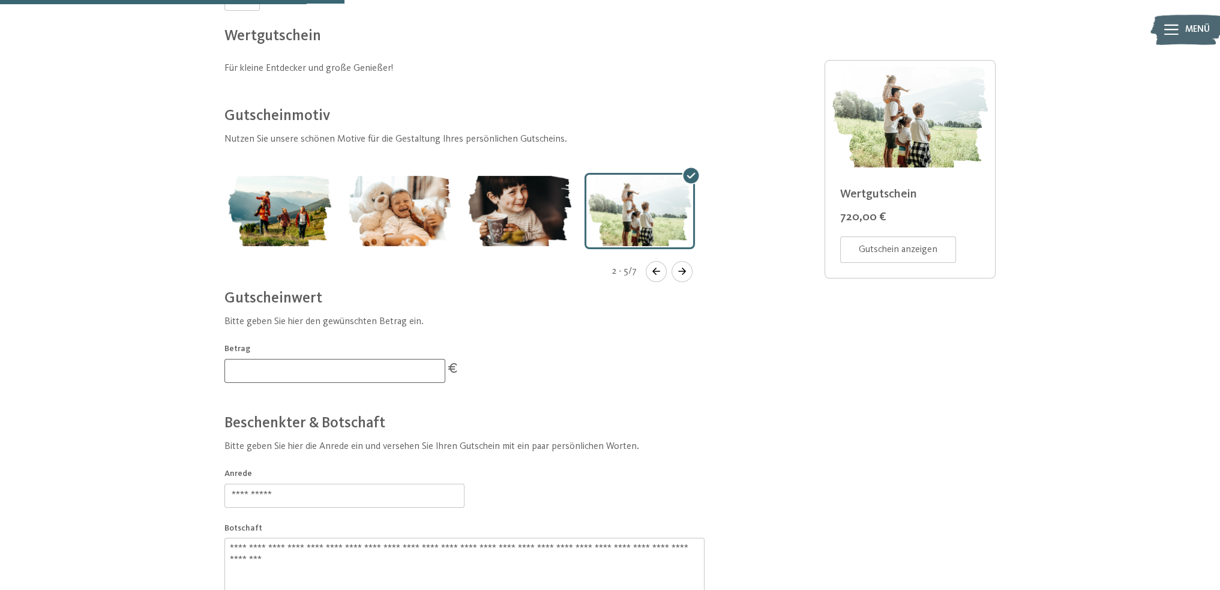
click at [654, 270] on icon "Navigate to previous slide" at bounding box center [656, 271] width 20 height 7
click at [283, 218] on img "Gallery" at bounding box center [279, 211] width 110 height 76
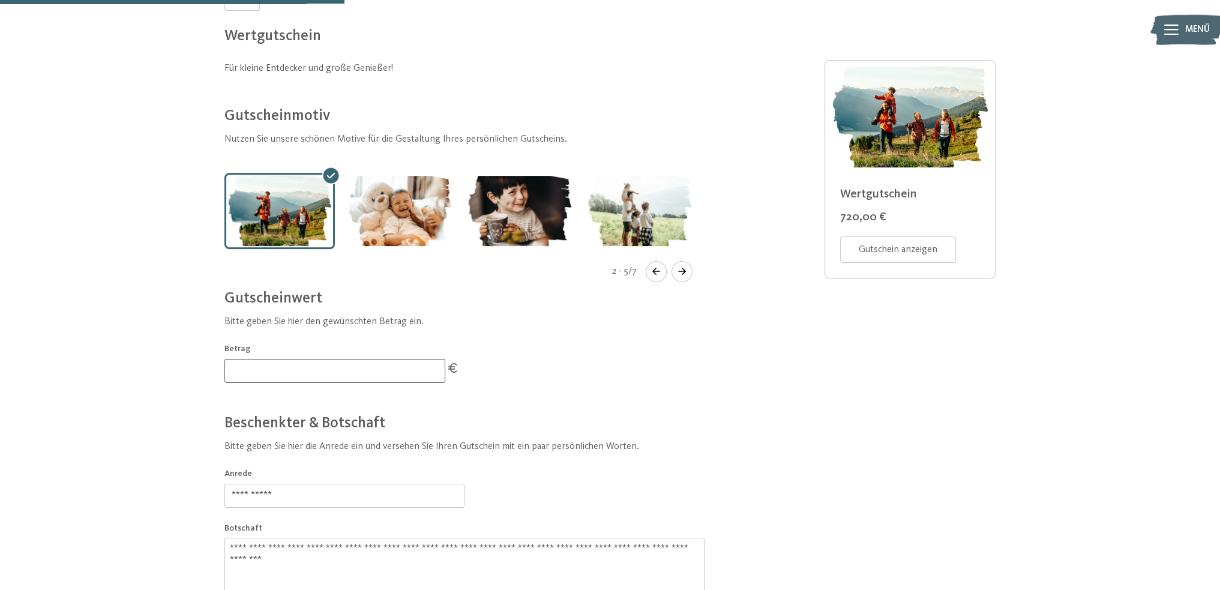
click at [648, 270] on icon "Navigate to previous slide" at bounding box center [656, 271] width 20 height 7
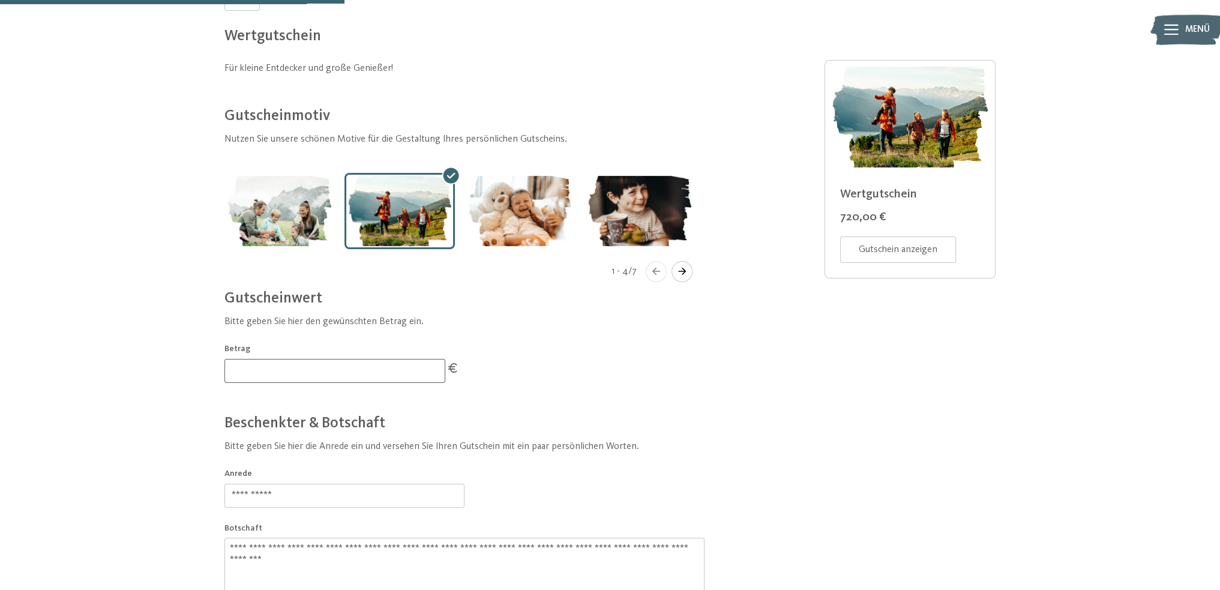
click at [648, 270] on icon "Navigate to previous slide" at bounding box center [656, 271] width 20 height 7
click at [265, 203] on img "Gallery" at bounding box center [280, 211] width 110 height 76
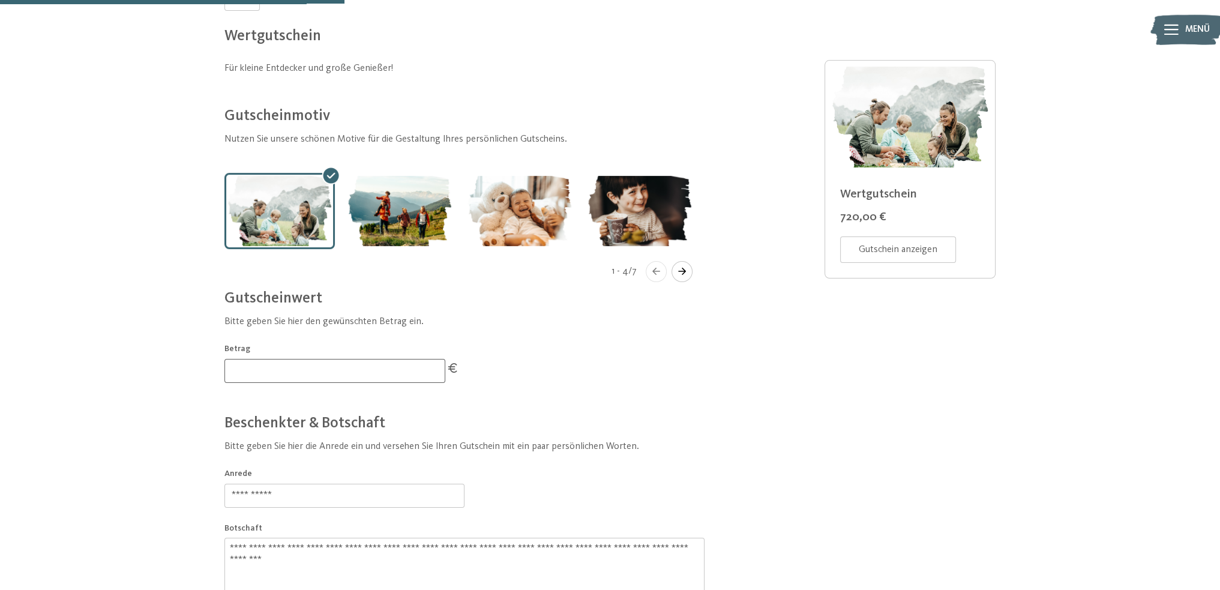
click at [532, 205] on img "Gallery" at bounding box center [520, 211] width 110 height 76
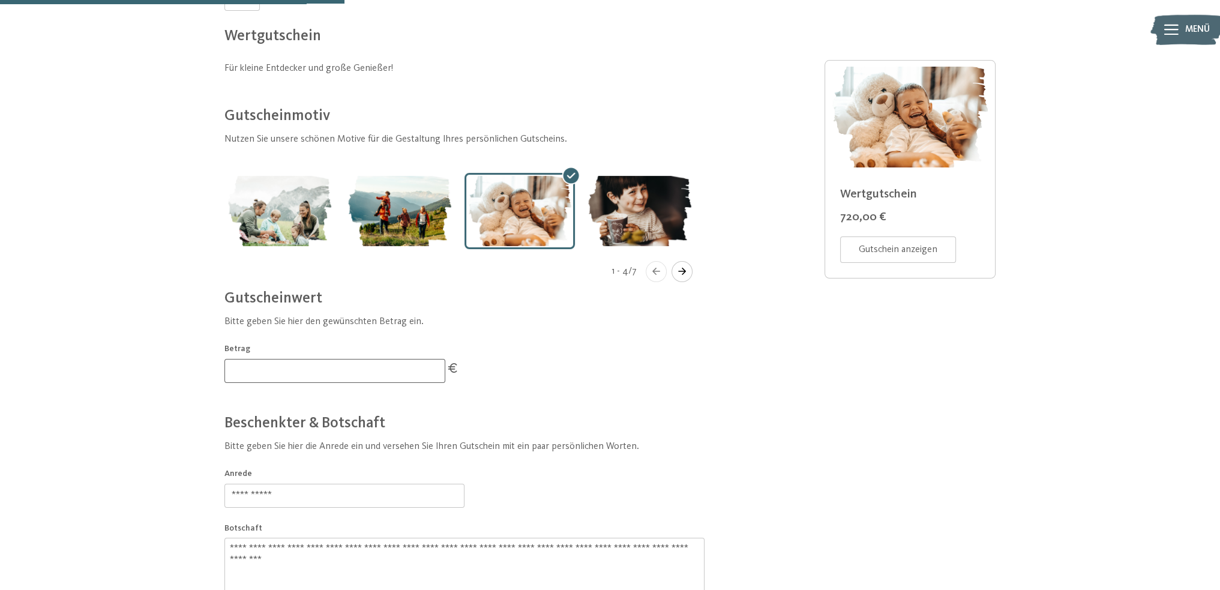
click at [276, 211] on img "Gallery" at bounding box center [280, 211] width 110 height 76
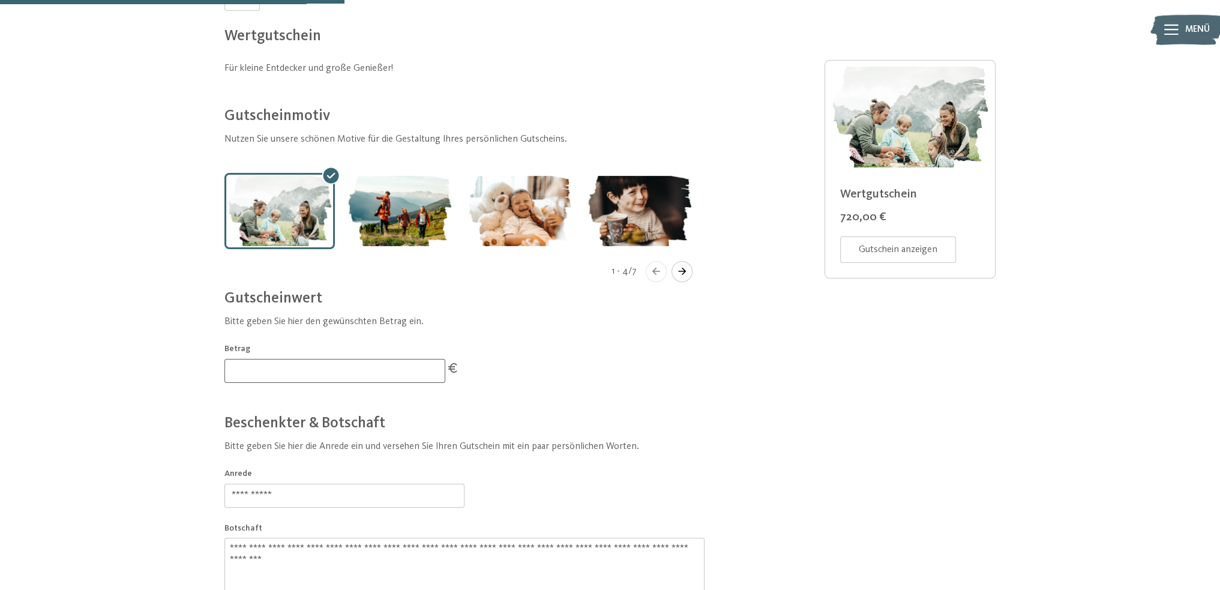
click at [679, 276] on button "Navigate to next slide" at bounding box center [682, 271] width 21 height 21
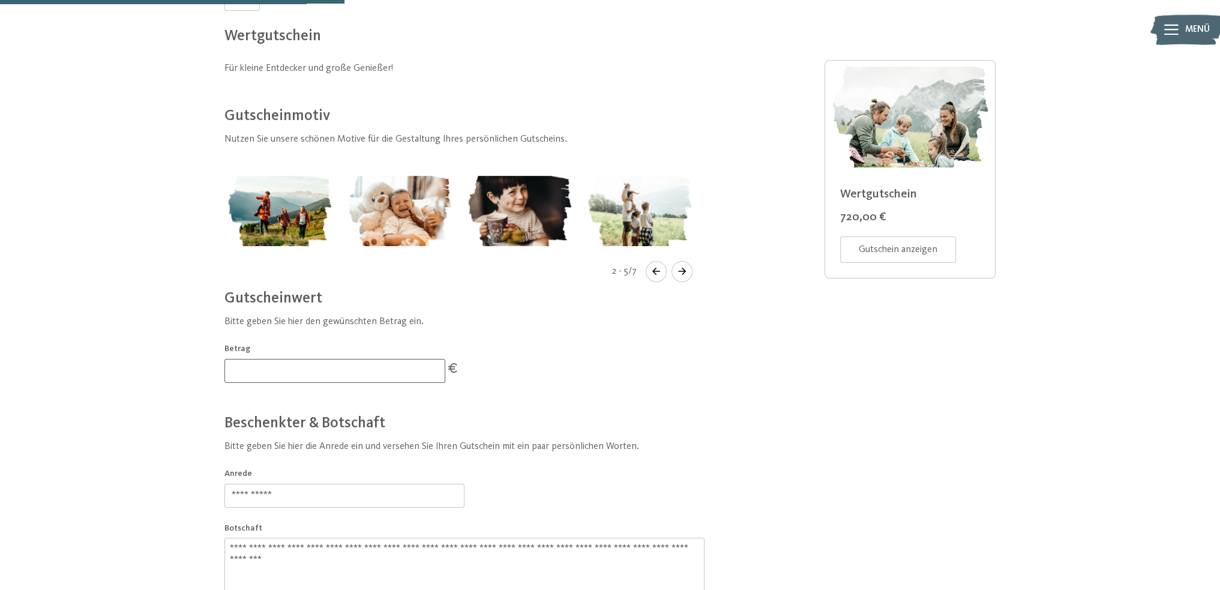
click at [678, 276] on button "Navigate to next slide" at bounding box center [682, 271] width 21 height 21
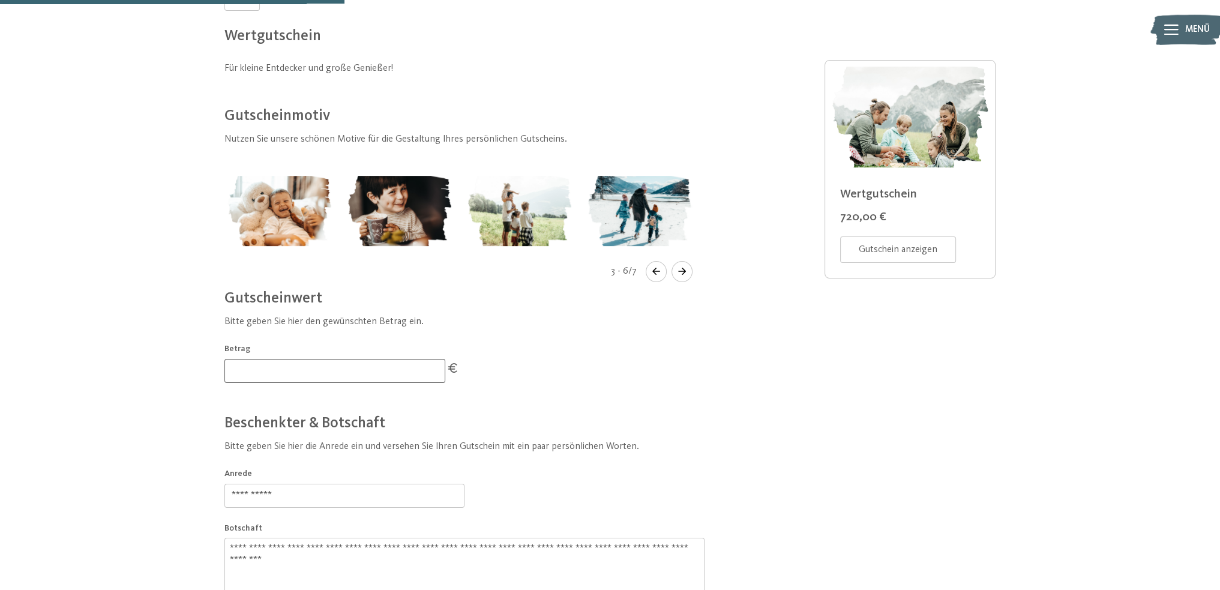
click at [678, 276] on button "Navigate to next slide" at bounding box center [682, 271] width 21 height 21
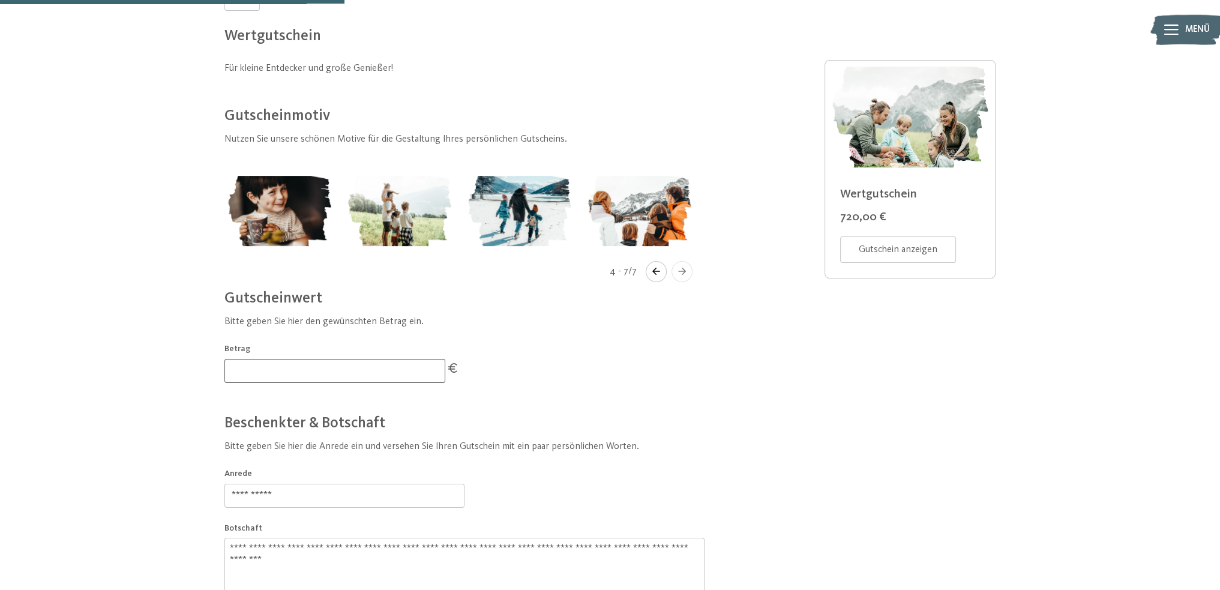
click at [648, 358] on div "**********" at bounding box center [465, 353] width 480 height 731
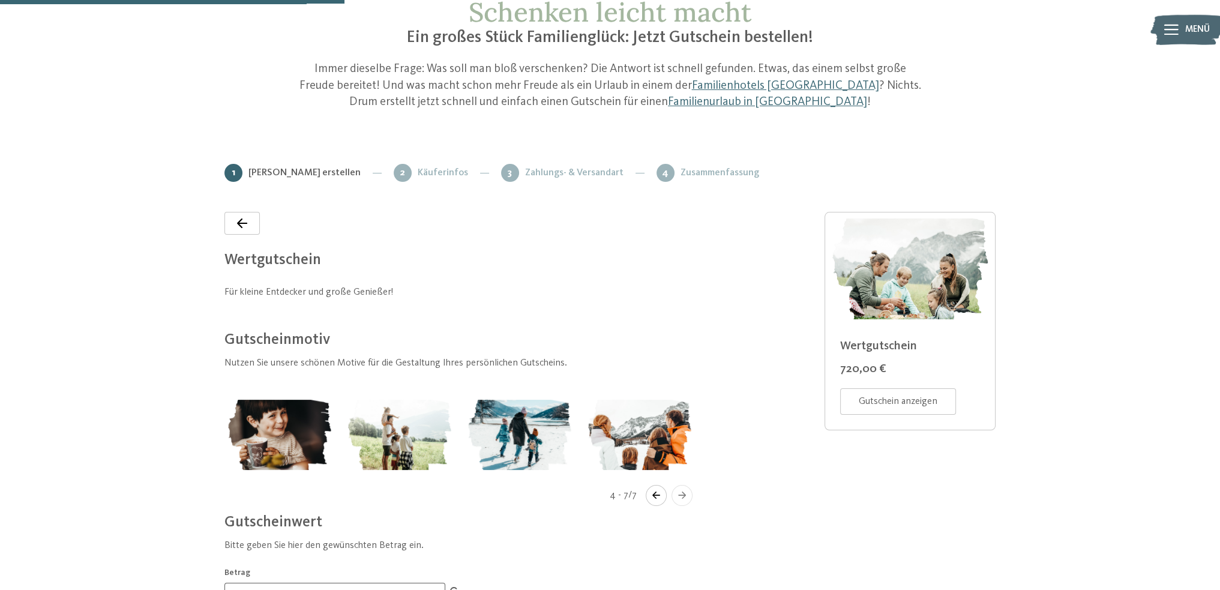
scroll to position [0, 0]
